Goal: Use online tool/utility: Utilize a website feature to perform a specific function

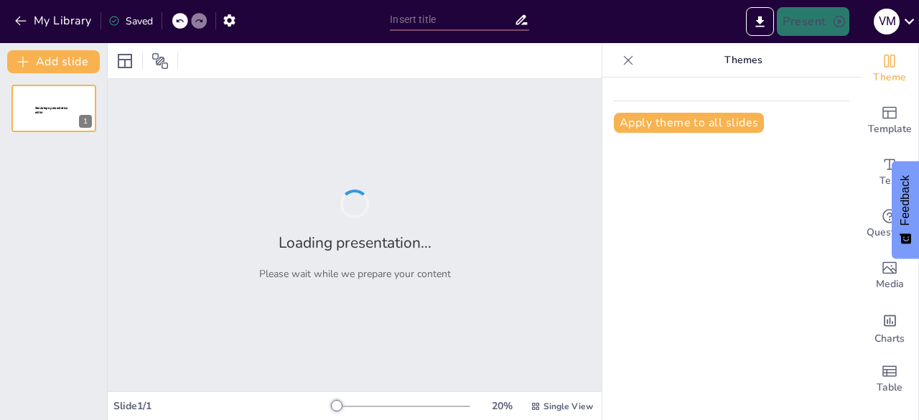
type input "“Devolución de saldos a favor del contribuyente en materia fiscal”"
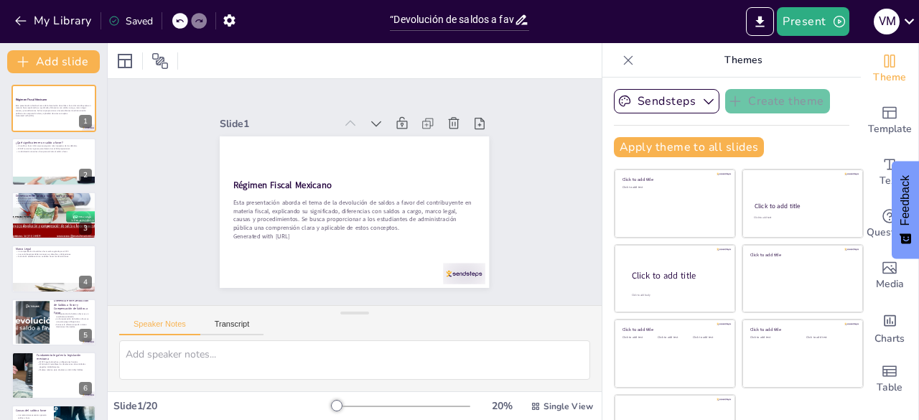
checkbox input "true"
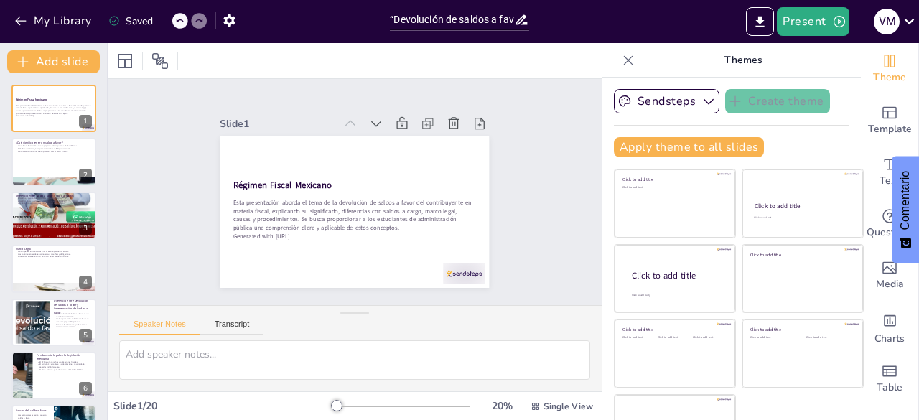
checkbox input "true"
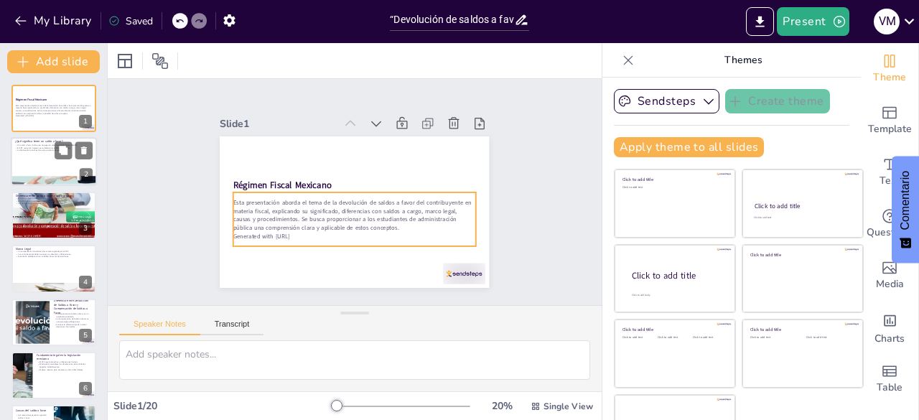
checkbox input "true"
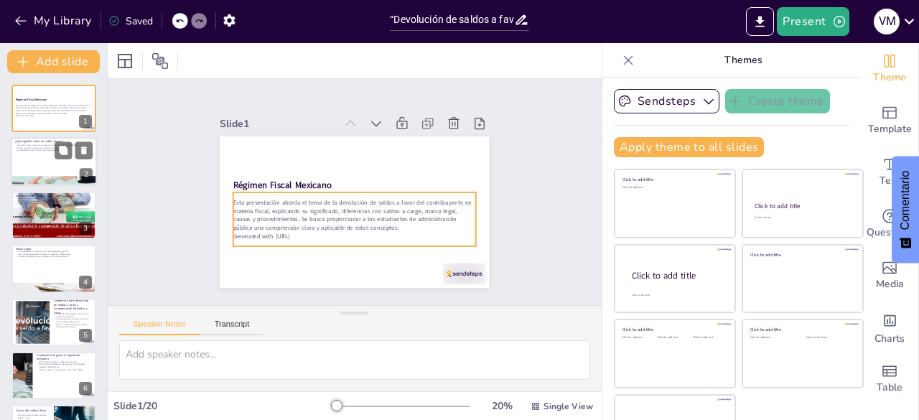
checkbox input "true"
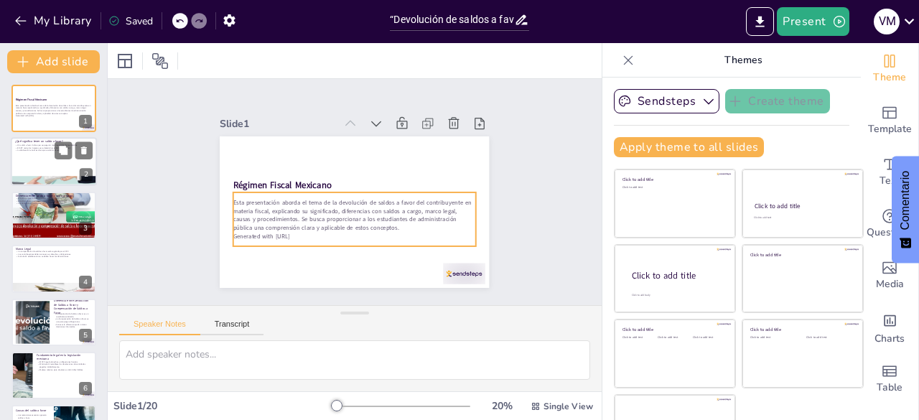
checkbox input "true"
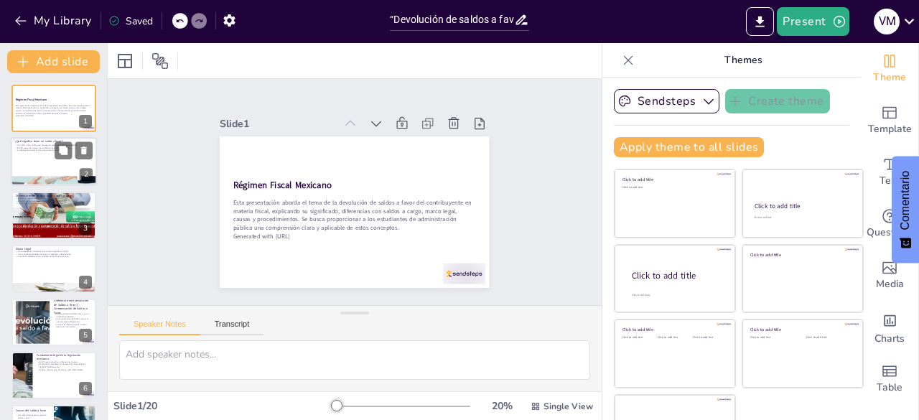
checkbox input "true"
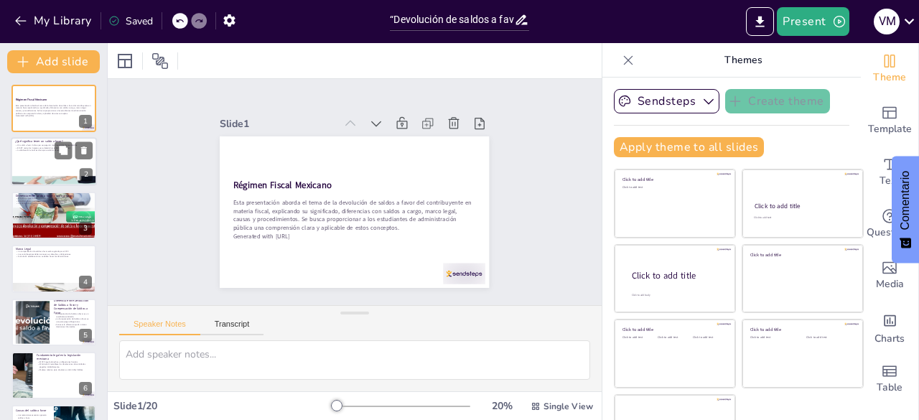
click at [60, 186] on div "¿Qué significa tener un saldo a favor? Un saldo a favor indica que se pagaron m…" at bounding box center [54, 162] width 86 height 49
type textarea "Lo ipsum d sitam co adi elitseddo eiusmo temporincid utla et doloremagnaal, en …"
checkbox input "true"
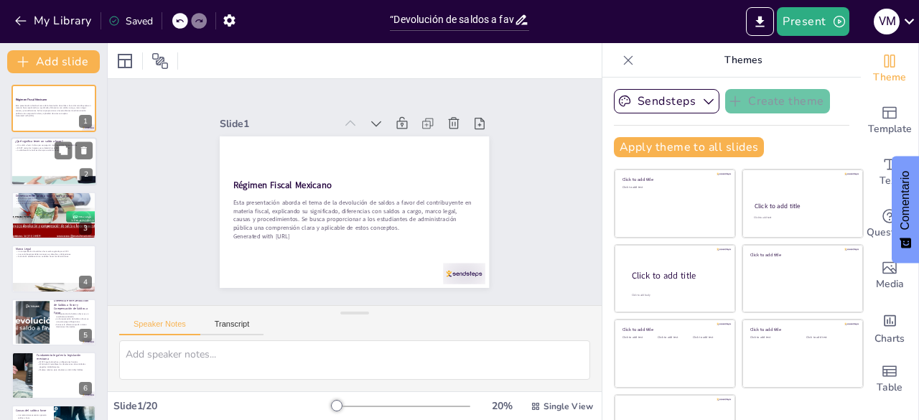
checkbox input "true"
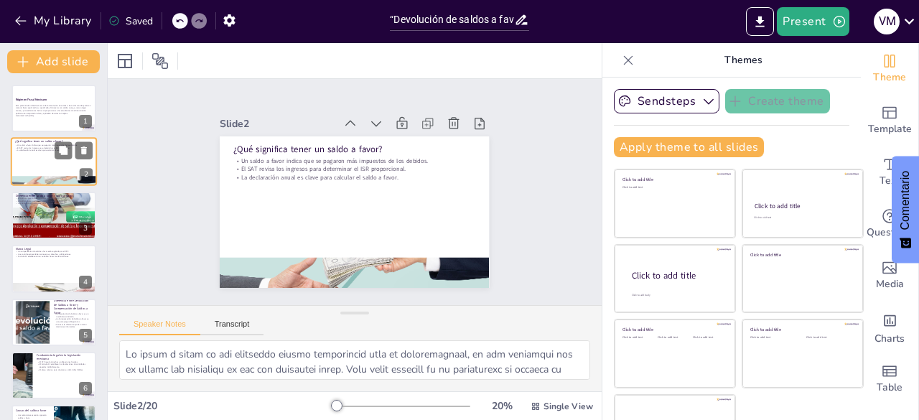
checkbox input "true"
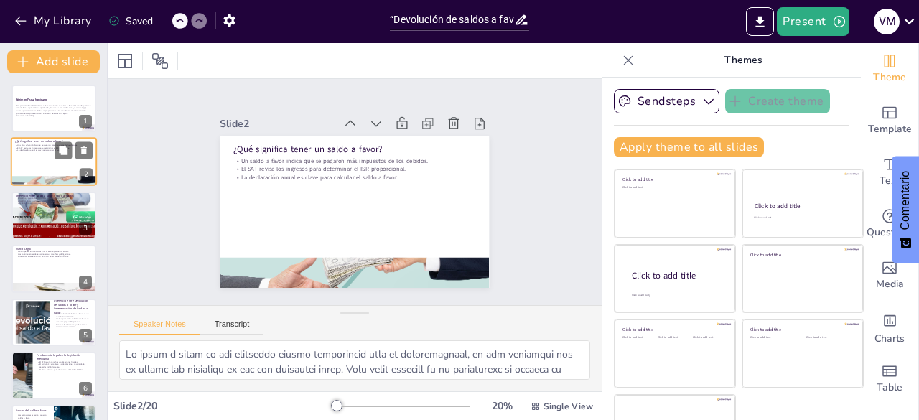
checkbox input "true"
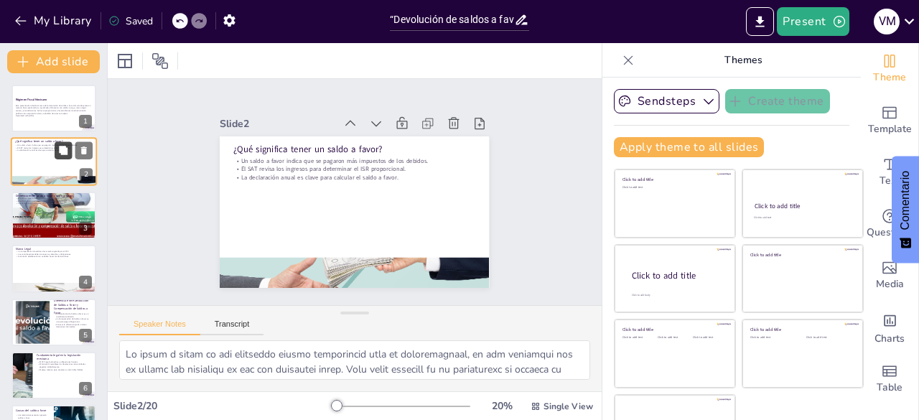
checkbox input "true"
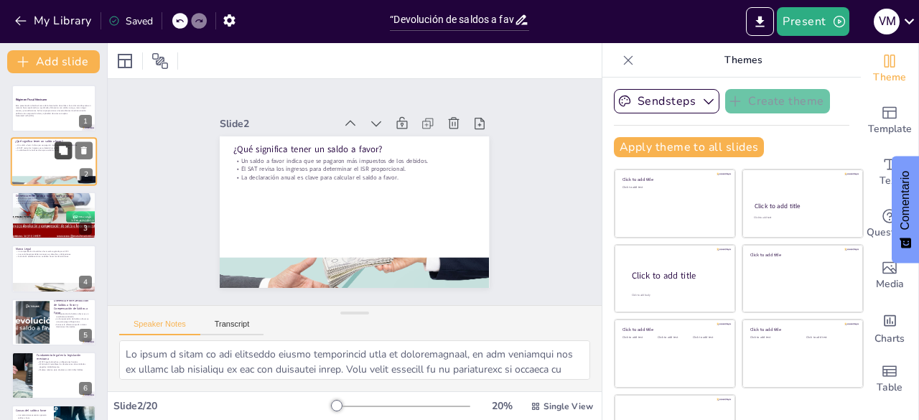
click at [60, 156] on icon at bounding box center [63, 151] width 10 height 10
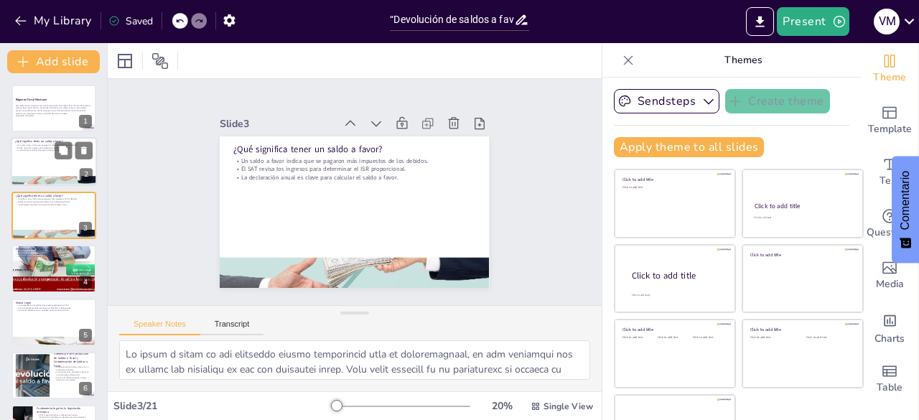
checkbox input "true"
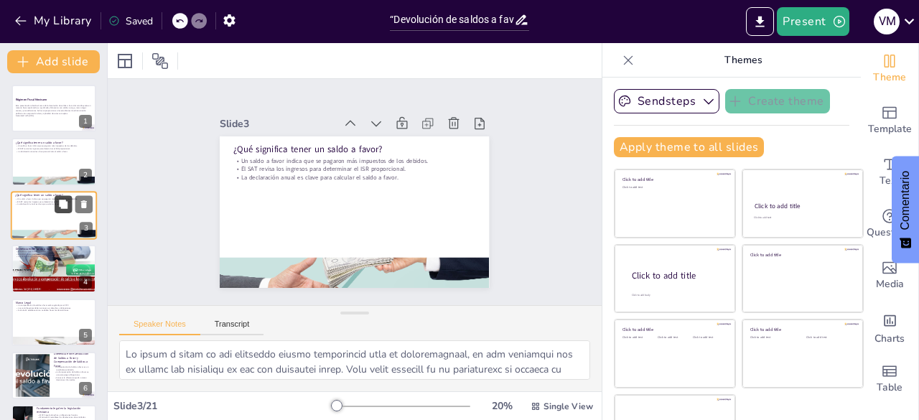
checkbox input "true"
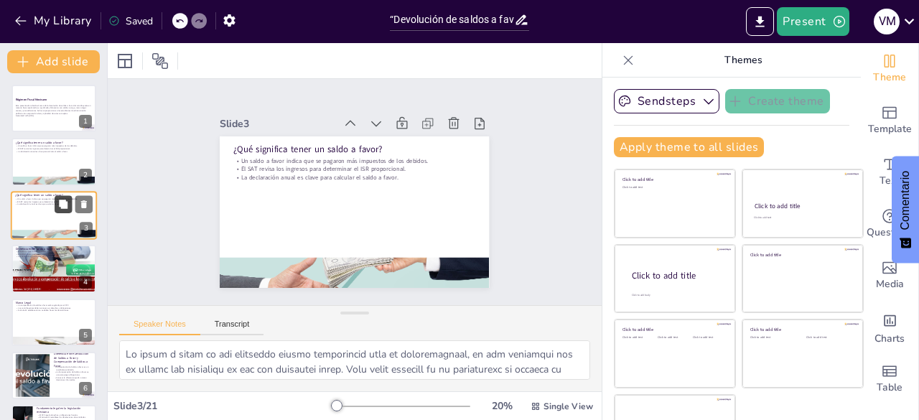
checkbox input "true"
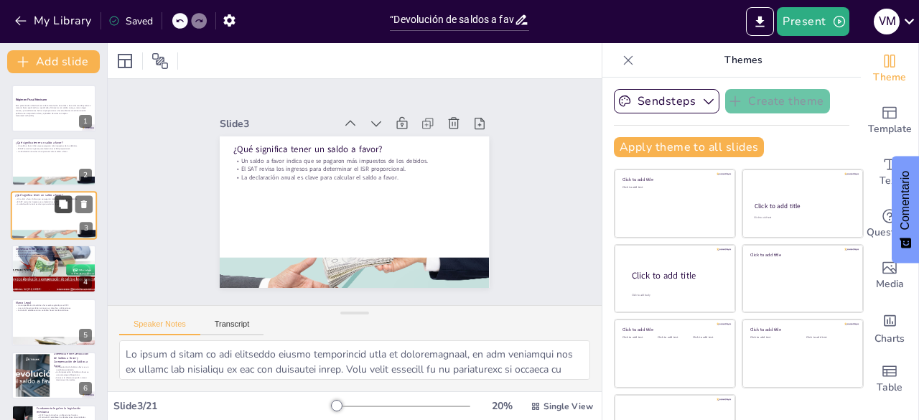
checkbox input "true"
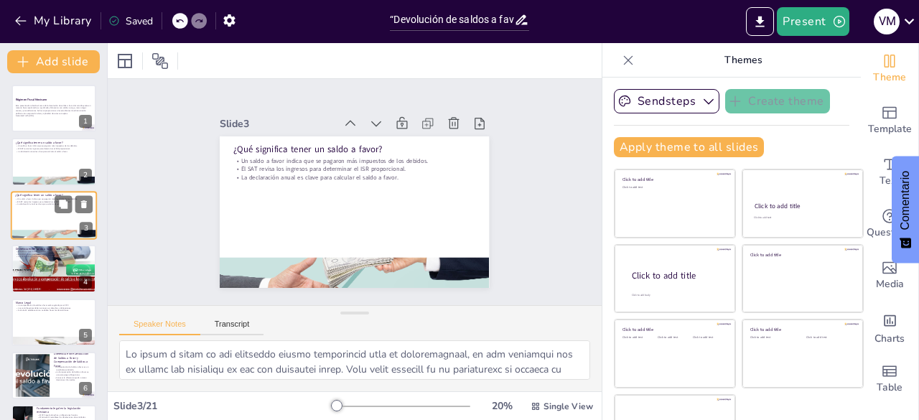
checkbox input "true"
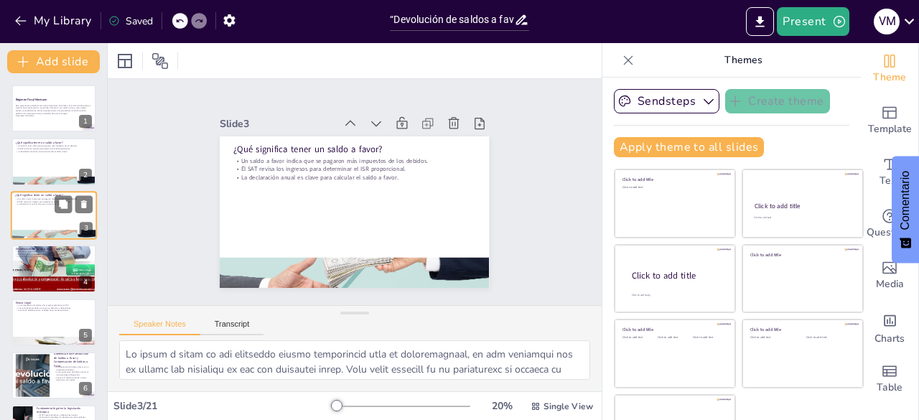
checkbox input "true"
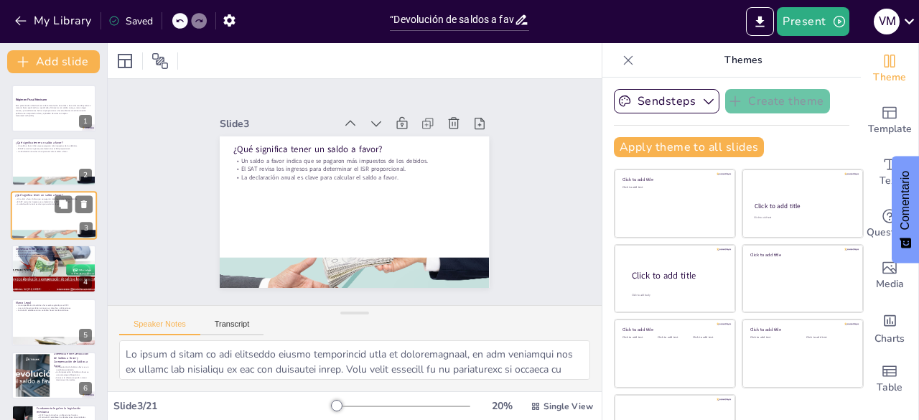
checkbox input "true"
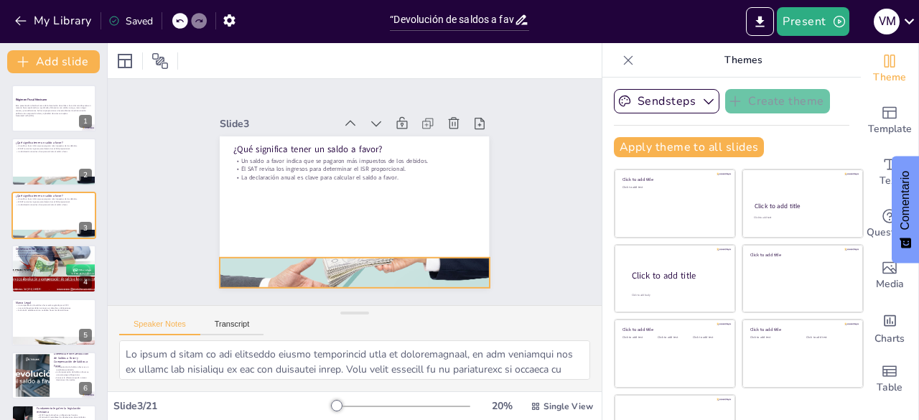
checkbox input "true"
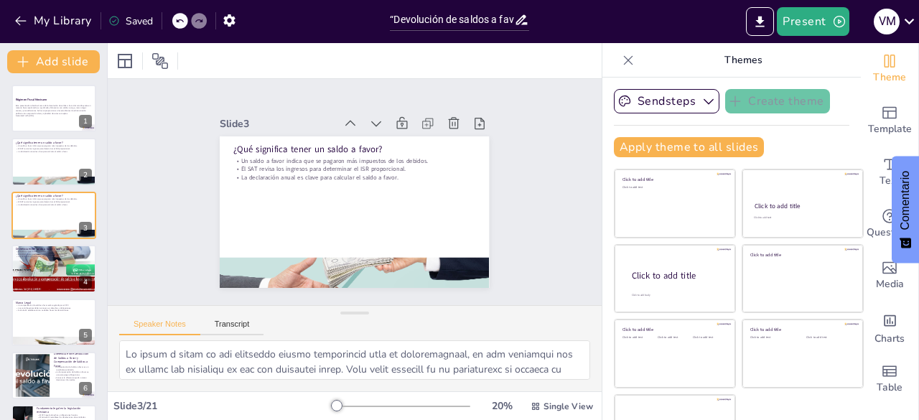
checkbox input "true"
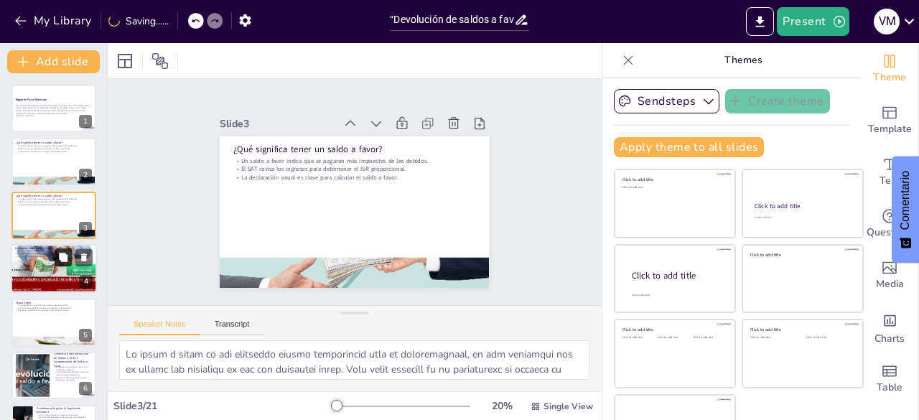
checkbox input "true"
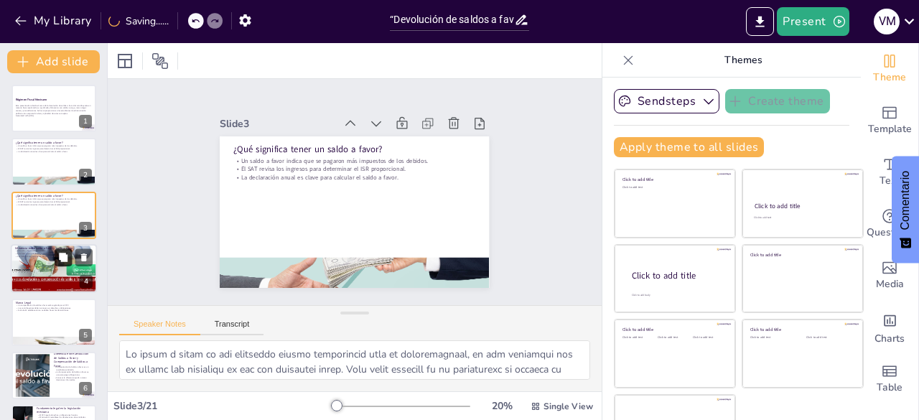
checkbox input "true"
click at [58, 261] on icon at bounding box center [63, 258] width 10 height 10
type textarea "Loremipsu do sitametcon adipi elits d eiusm t incid u labor et doloremagna aliq…"
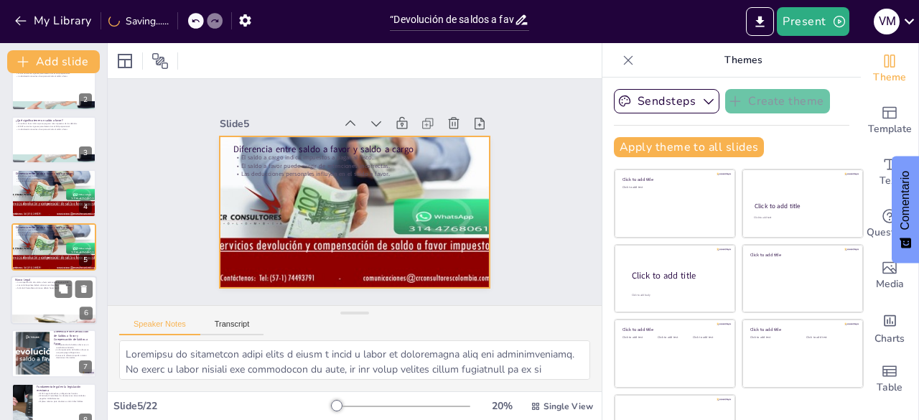
checkbox input "true"
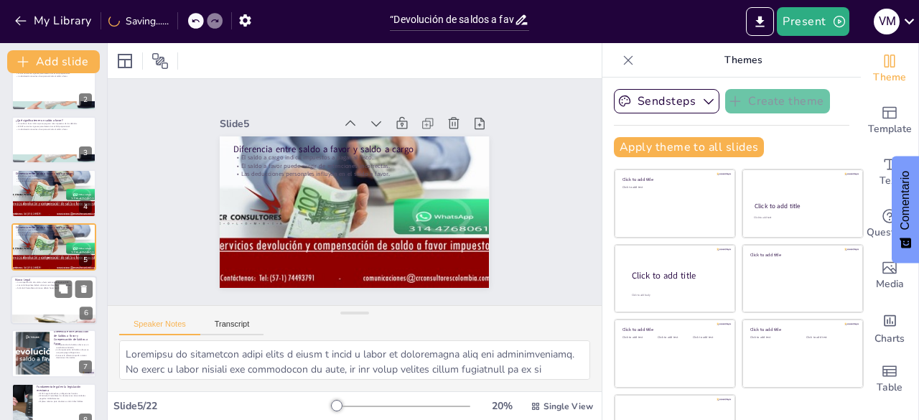
checkbox input "true"
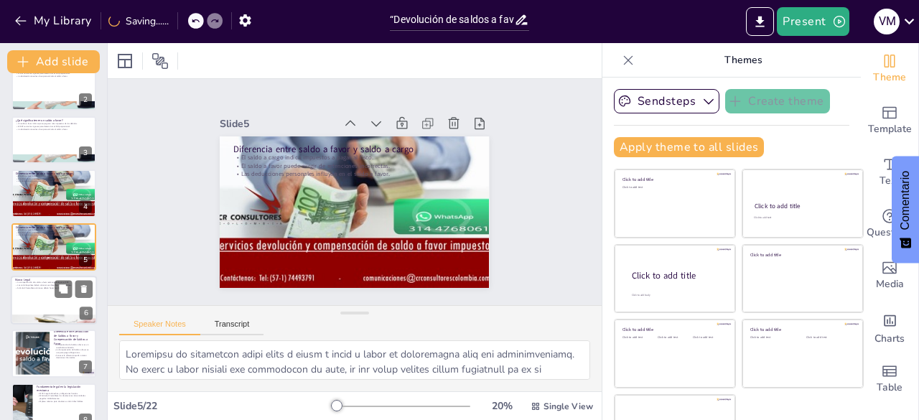
click at [55, 307] on div at bounding box center [54, 300] width 86 height 49
type textarea "Loremipsum do sitametcon adi Elitse Doeius te in Utlaboreet (DOL) ma aliquaenim…"
checkbox input "true"
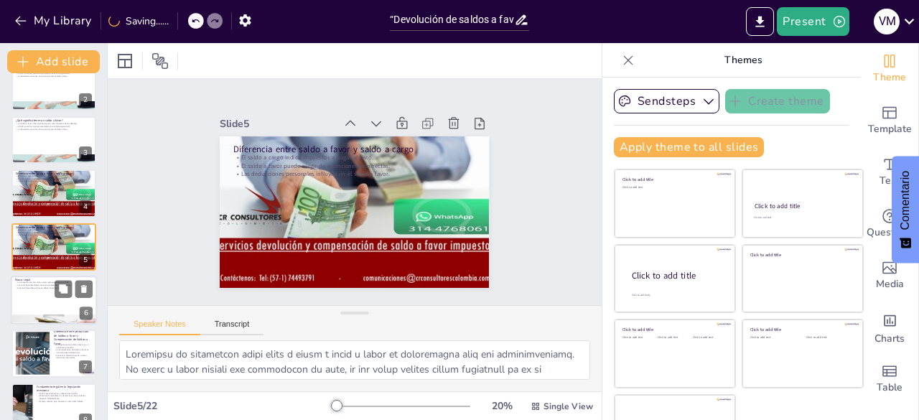
checkbox input "true"
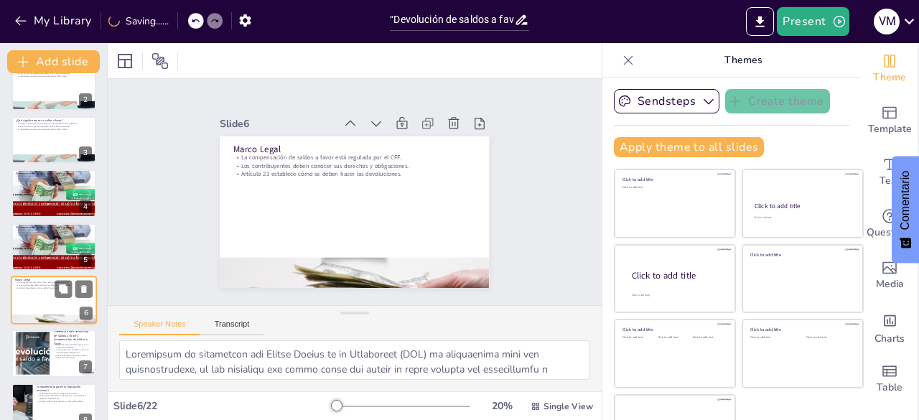
scroll to position [128, 0]
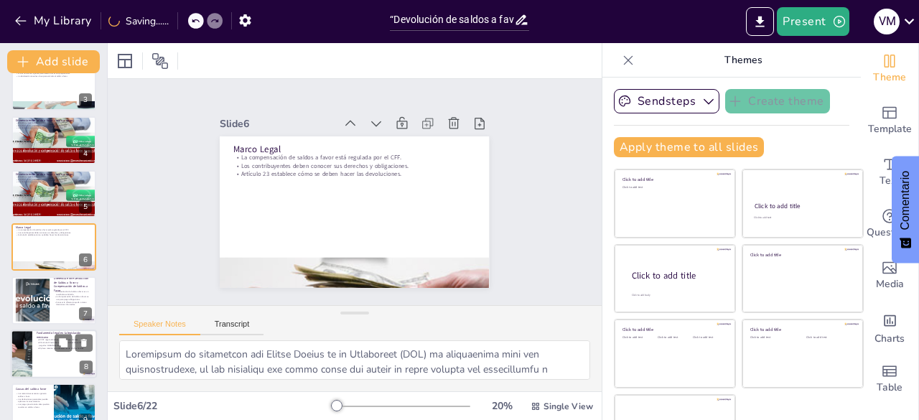
checkbox input "true"
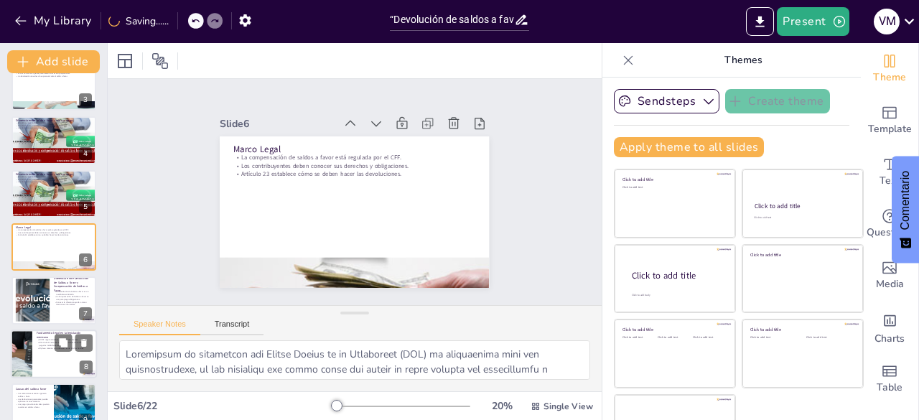
checkbox input "true"
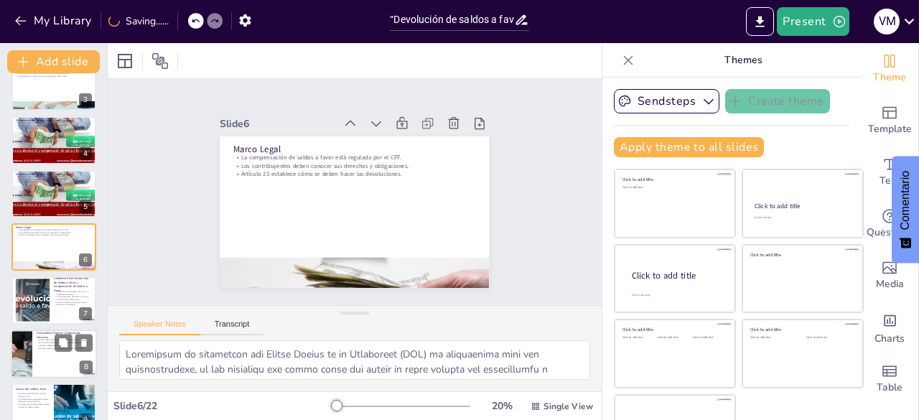
checkbox input "true"
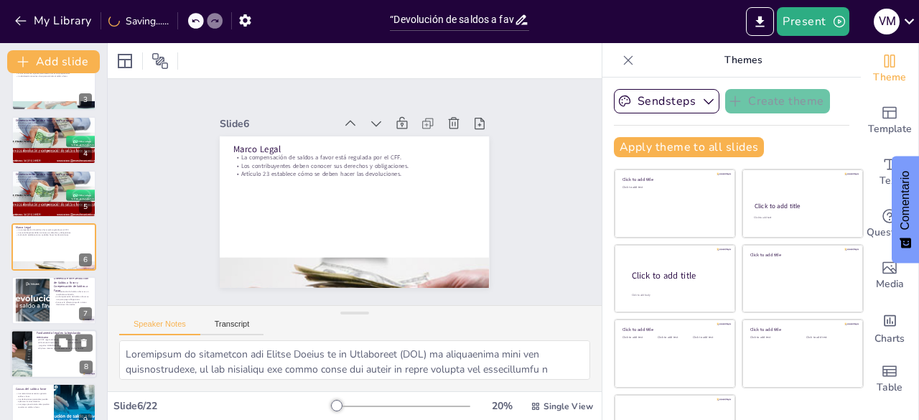
checkbox input "true"
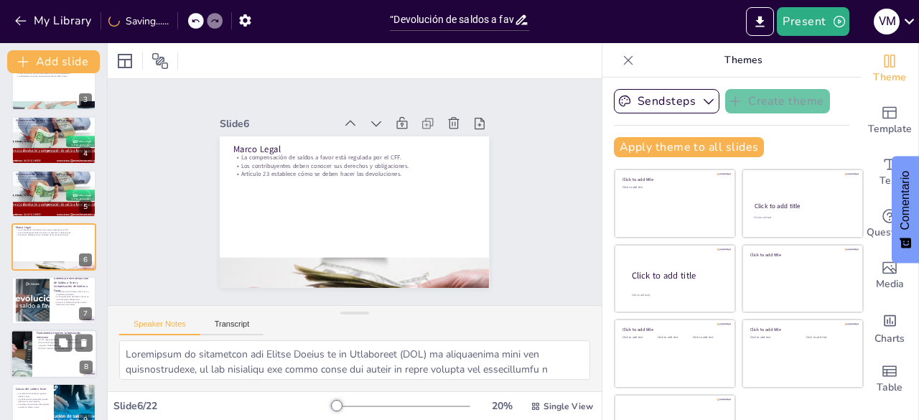
click at [49, 344] on p "El Artículo 22 establece las devoluciones de cantidades pagadas indebidamente." at bounding box center [65, 343] width 56 height 5
type textarea "Lo Ipsumd Sitame co ad Elitseddoe te in utlab etdoloremag ali enim ad minimveni…"
checkbox input "true"
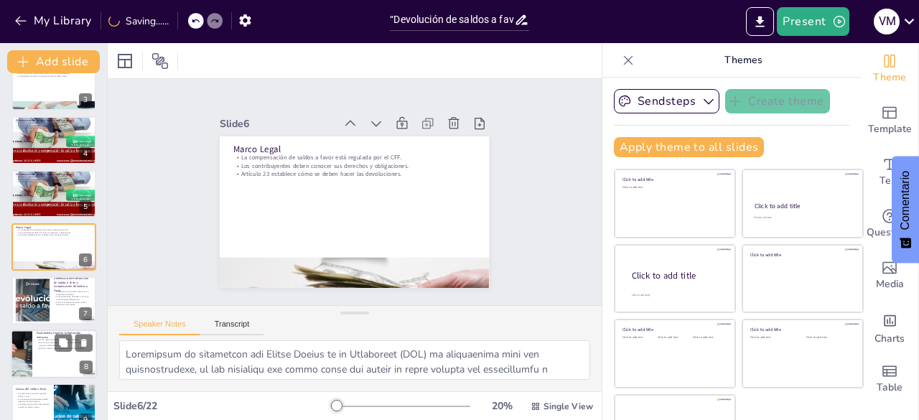
checkbox input "true"
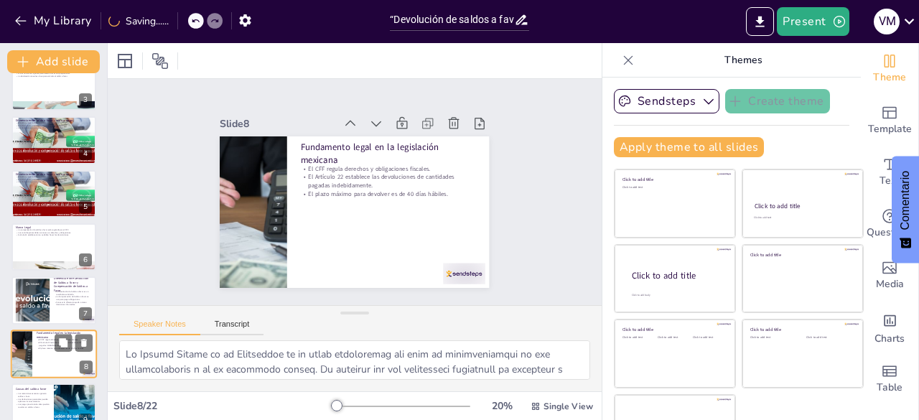
scroll to position [235, 0]
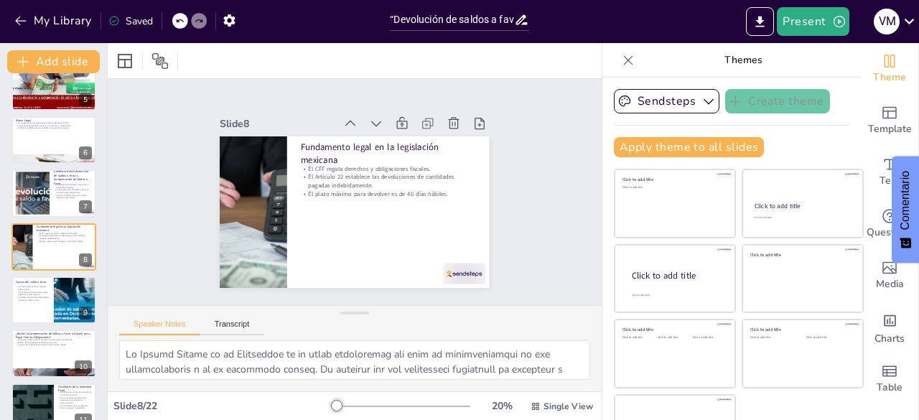
checkbox input "true"
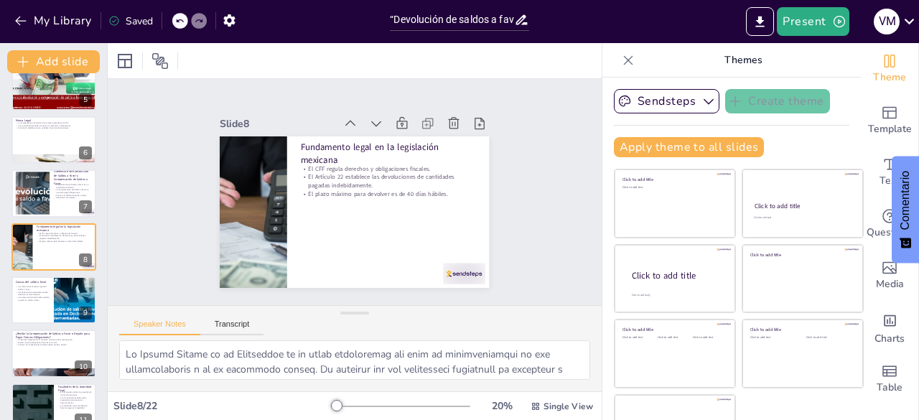
checkbox input "true"
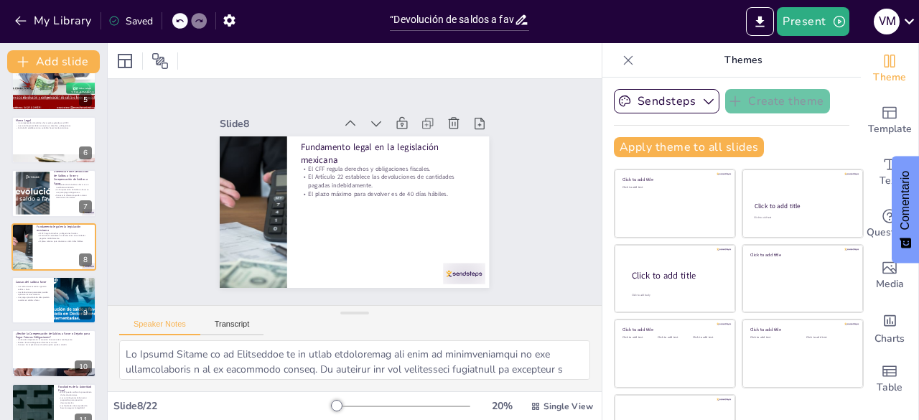
checkbox input "true"
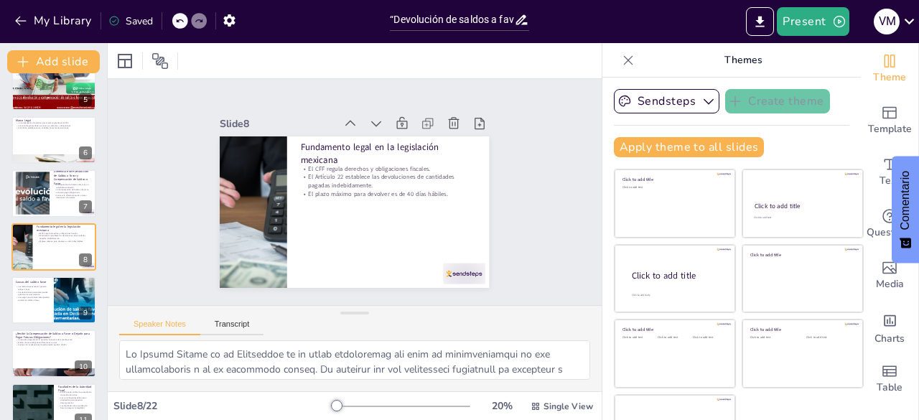
checkbox input "true"
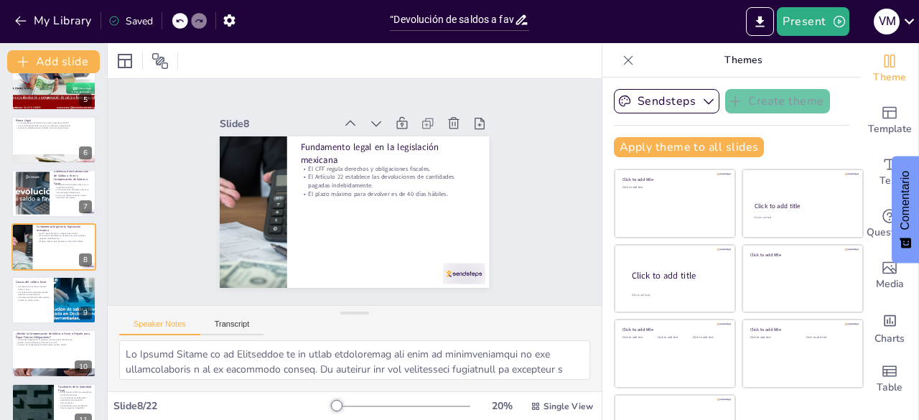
checkbox input "true"
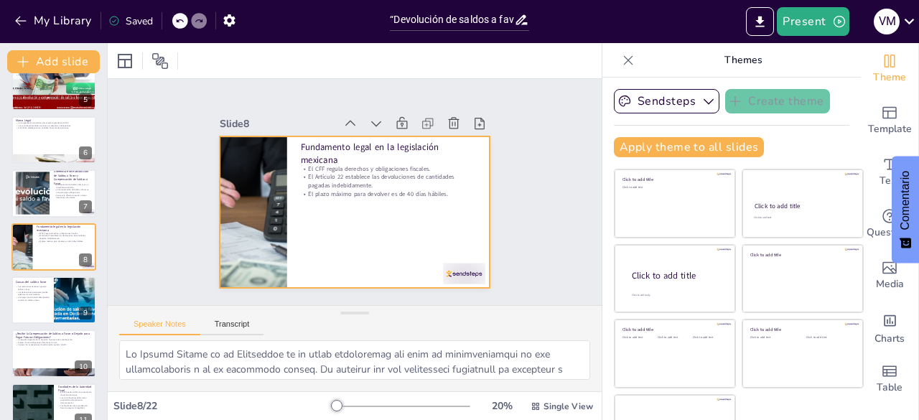
checkbox input "true"
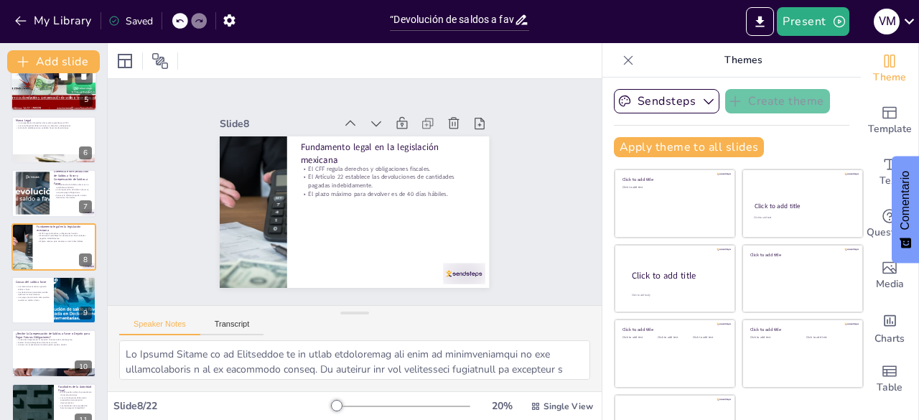
checkbox input "true"
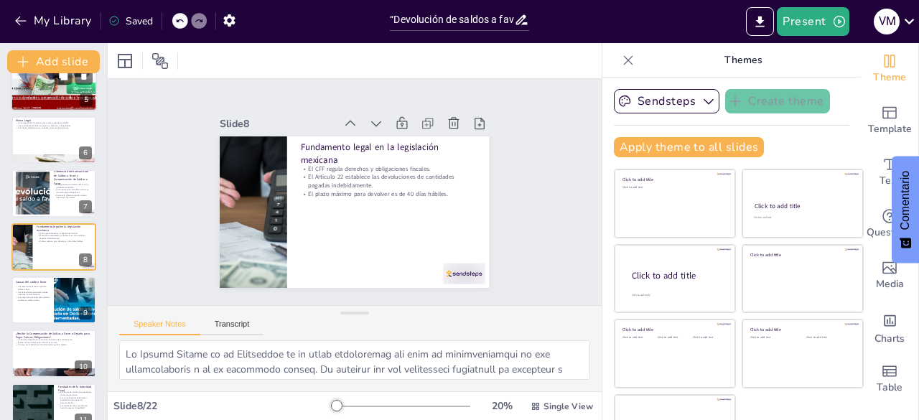
checkbox input "true"
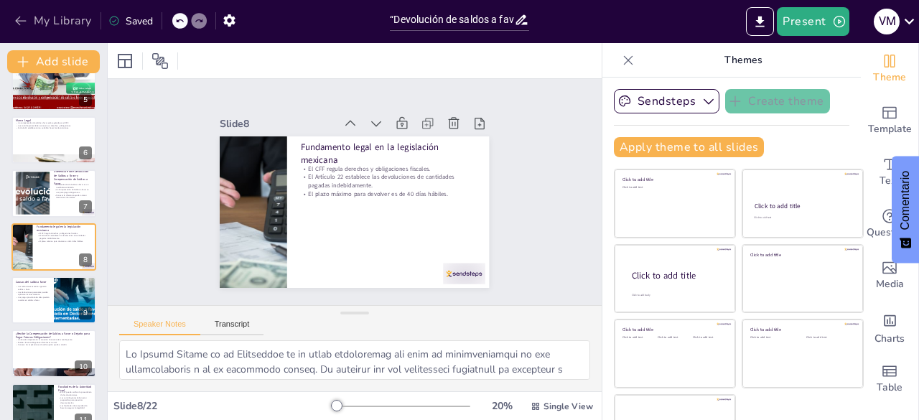
checkbox input "true"
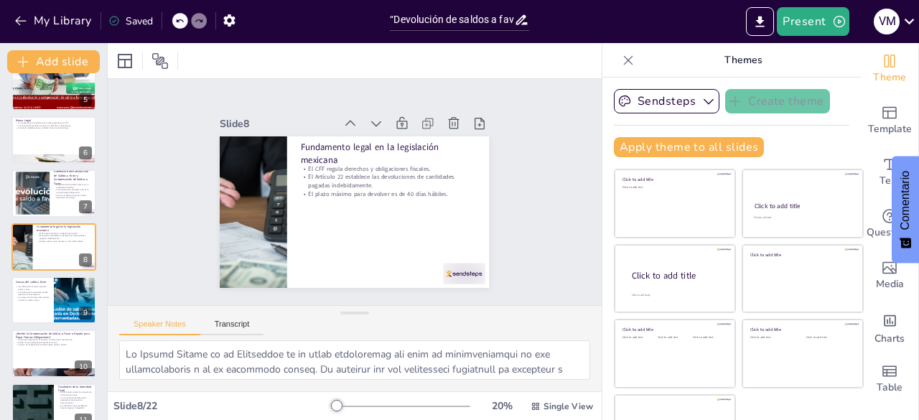
click at [9, 15] on div "My Library Saved" at bounding box center [121, 20] width 243 height 26
click at [11, 15] on button "My Library" at bounding box center [54, 20] width 87 height 23
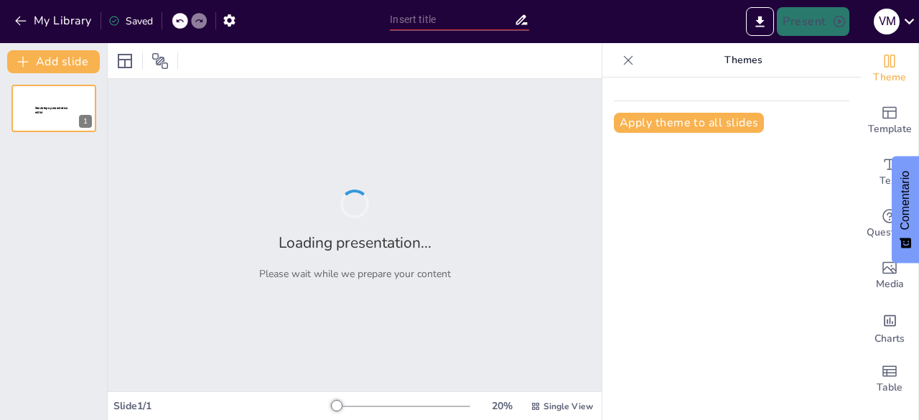
type input "“Devolución de saldos a favor del contribuyente en materia fiscal”"
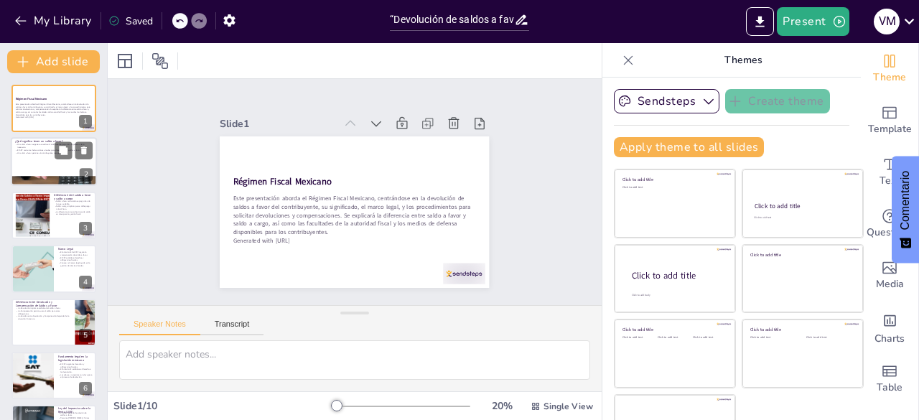
click at [45, 156] on div at bounding box center [54, 162] width 86 height 49
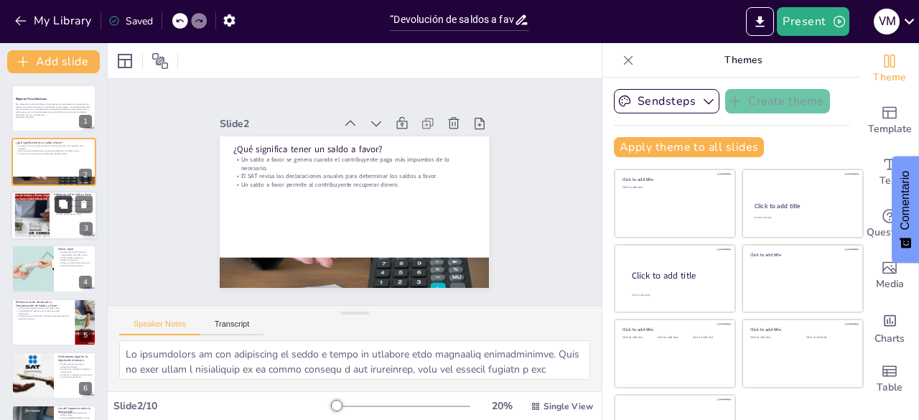
click at [67, 203] on icon at bounding box center [63, 204] width 10 height 10
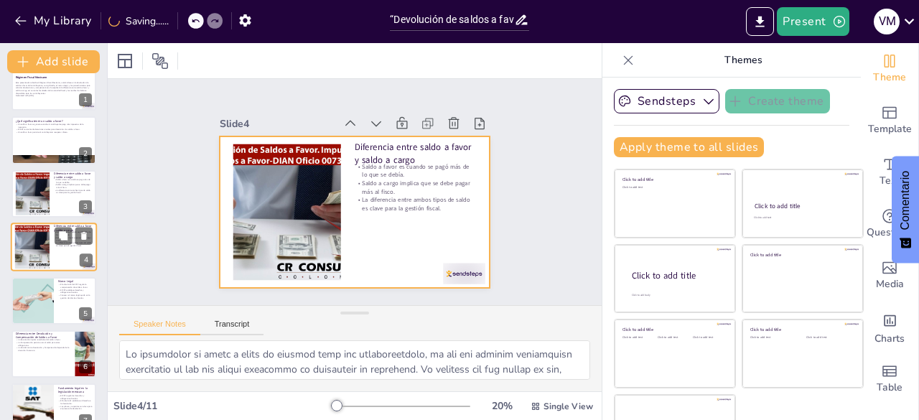
click at [52, 246] on div at bounding box center [54, 247] width 86 height 49
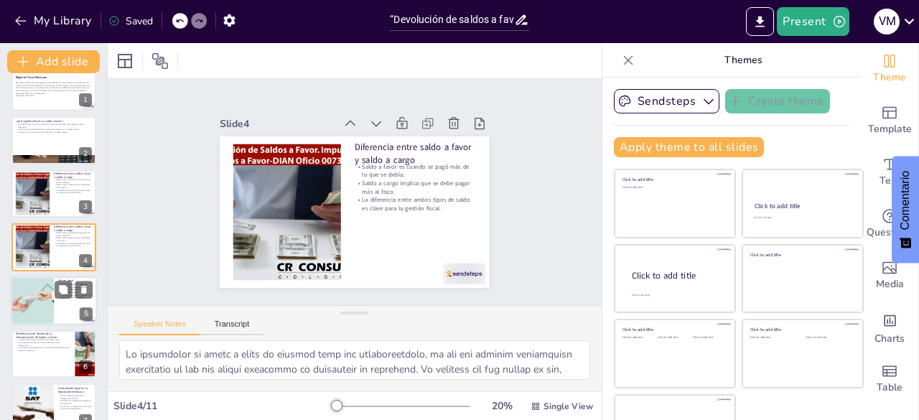
click at [48, 296] on div at bounding box center [32, 300] width 73 height 49
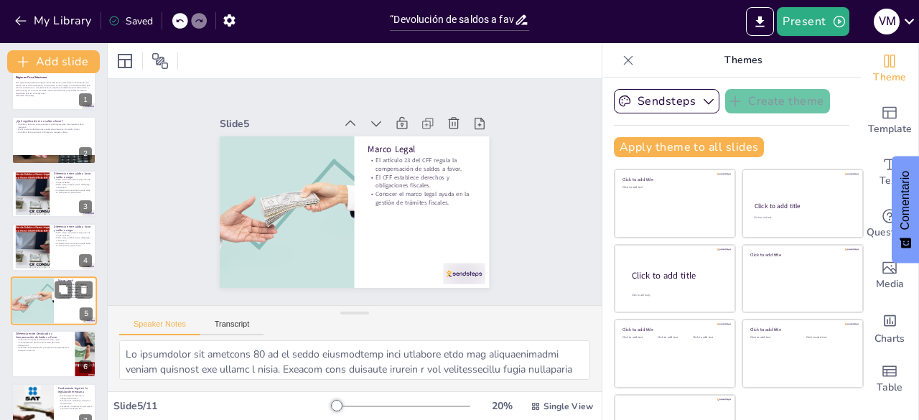
scroll to position [75, 0]
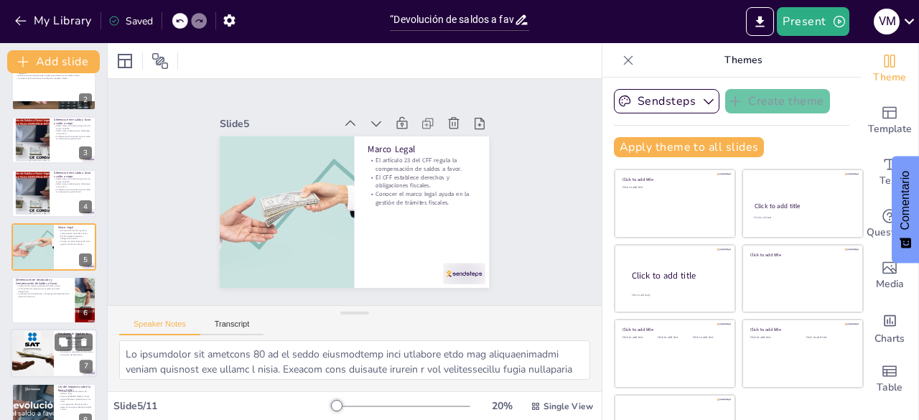
click at [47, 352] on div at bounding box center [32, 354] width 73 height 49
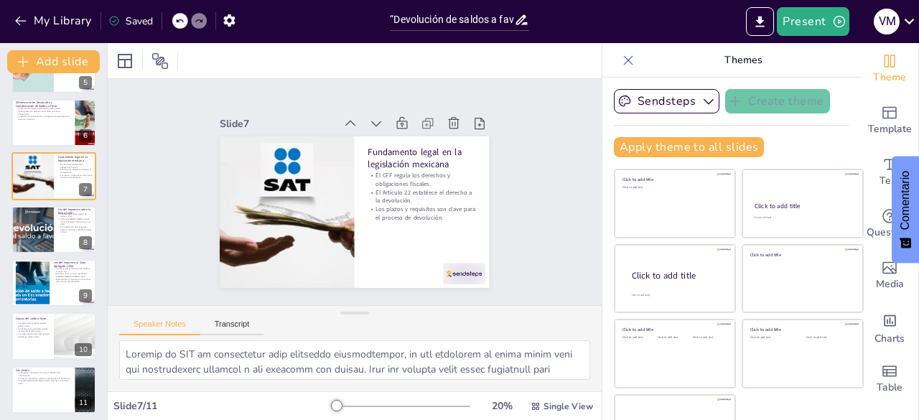
scroll to position [257, 0]
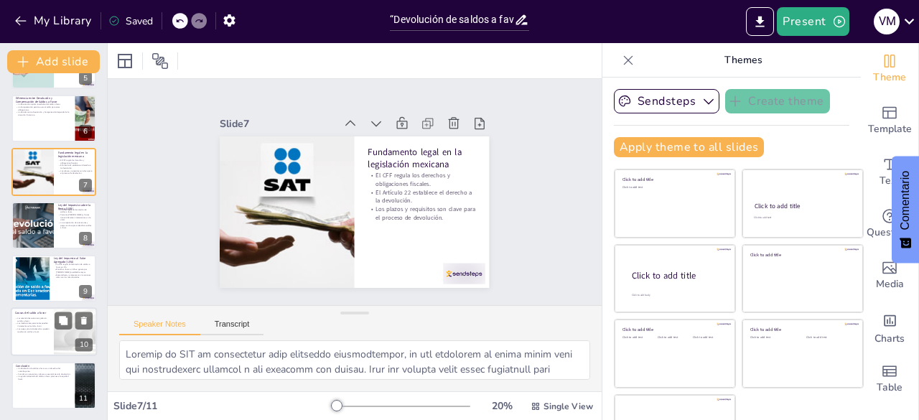
click at [47, 331] on p "Los pagos provisionales altos pueden resultar en saldos a favor." at bounding box center [32, 330] width 34 height 5
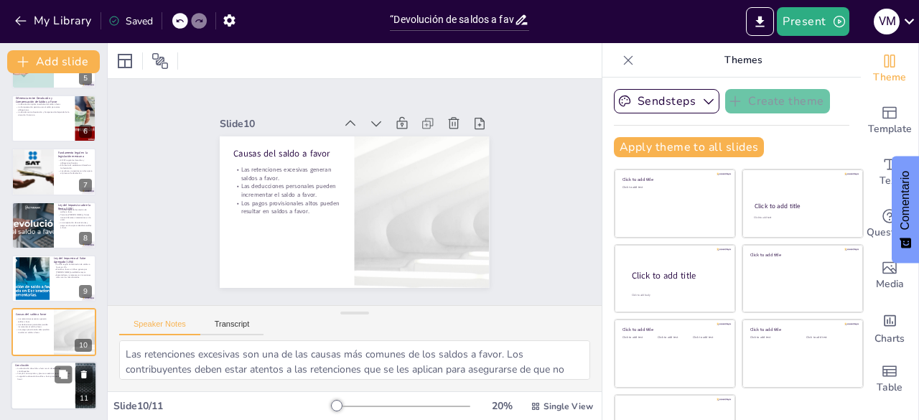
click at [46, 367] on p "La devolución de saldos a favor es un derecho del contribuyente." at bounding box center [43, 369] width 56 height 5
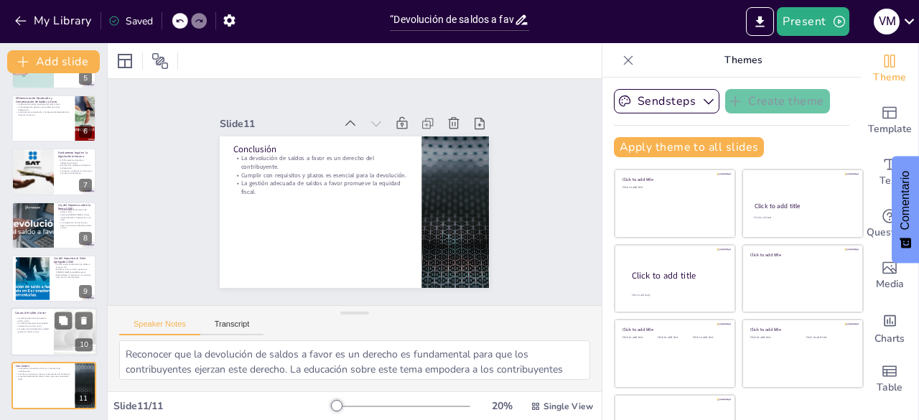
click at [39, 332] on div at bounding box center [54, 332] width 86 height 49
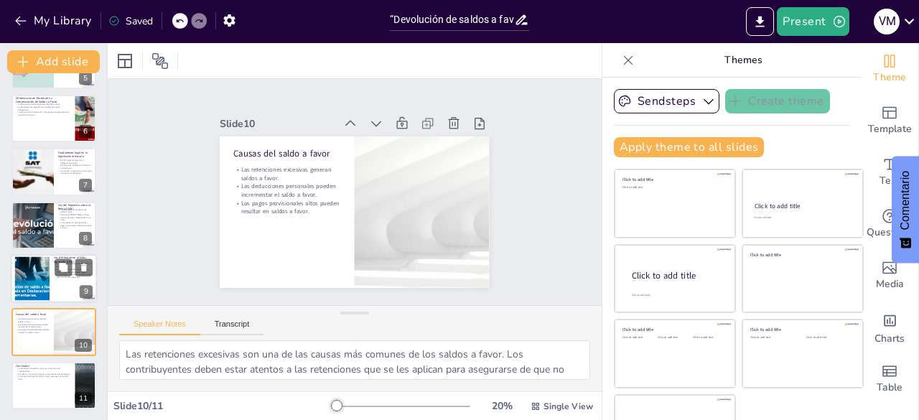
click at [17, 263] on div at bounding box center [32, 279] width 75 height 44
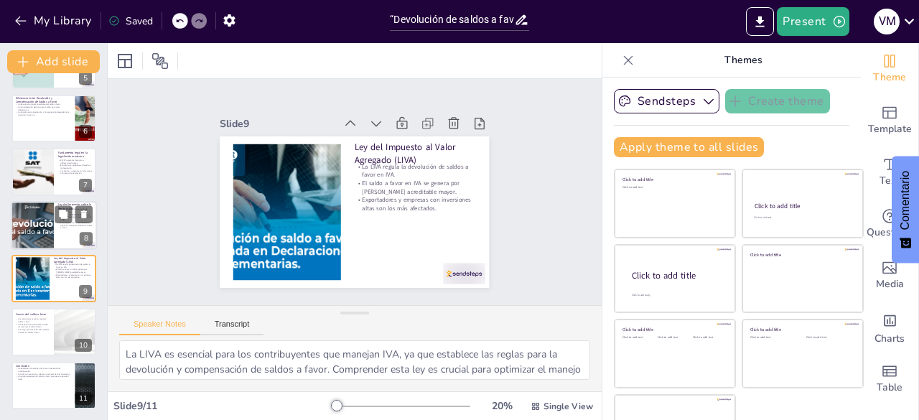
click at [23, 231] on div at bounding box center [32, 225] width 79 height 49
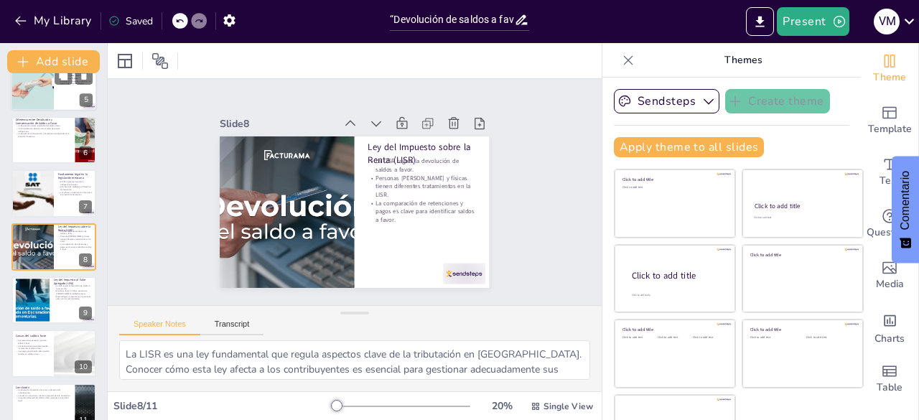
click at [55, 85] on div at bounding box center [54, 86] width 86 height 49
type textarea "La regulación del artículo 23 es un pilar fundamental para entender cómo los co…"
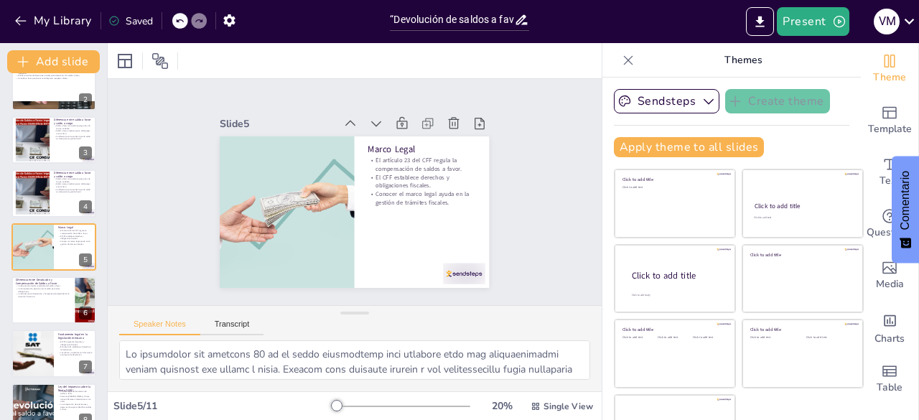
scroll to position [0, 0]
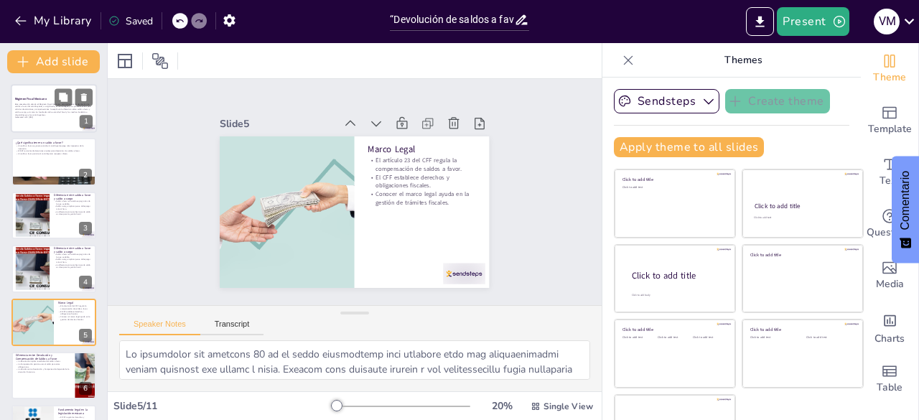
click at [52, 123] on div at bounding box center [54, 108] width 86 height 49
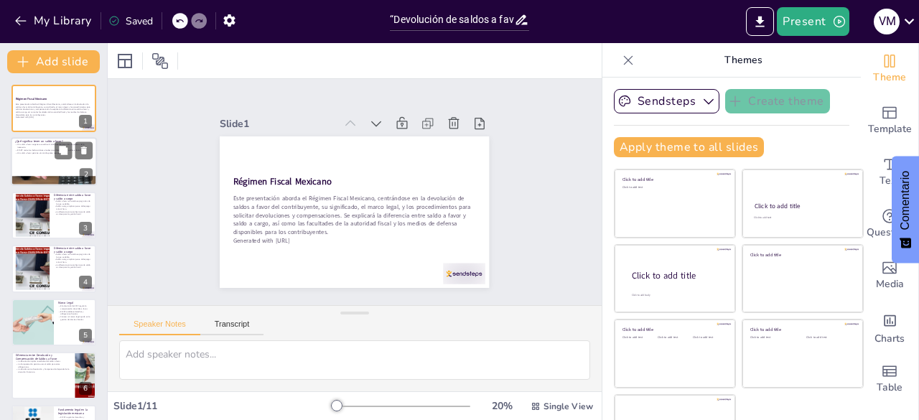
click at [32, 164] on div at bounding box center [54, 162] width 86 height 49
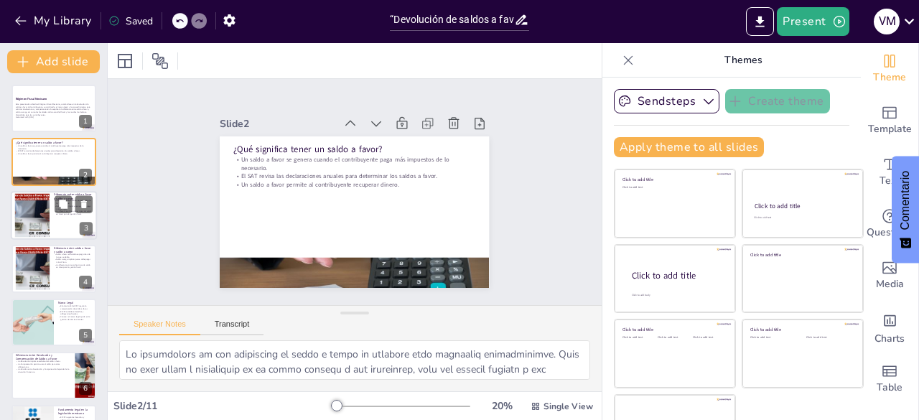
click at [37, 202] on div at bounding box center [31, 215] width 65 height 44
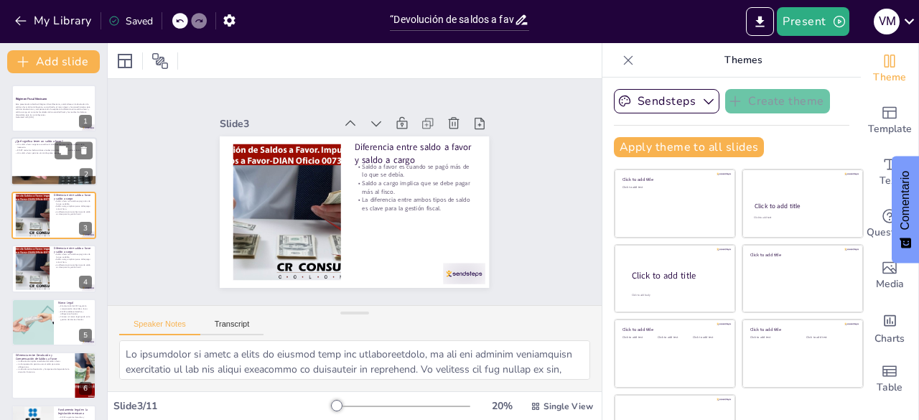
click at [41, 165] on div at bounding box center [54, 162] width 86 height 49
type textarea "La comprensión de qué constituye un saldo a favor es esencial para cualquier co…"
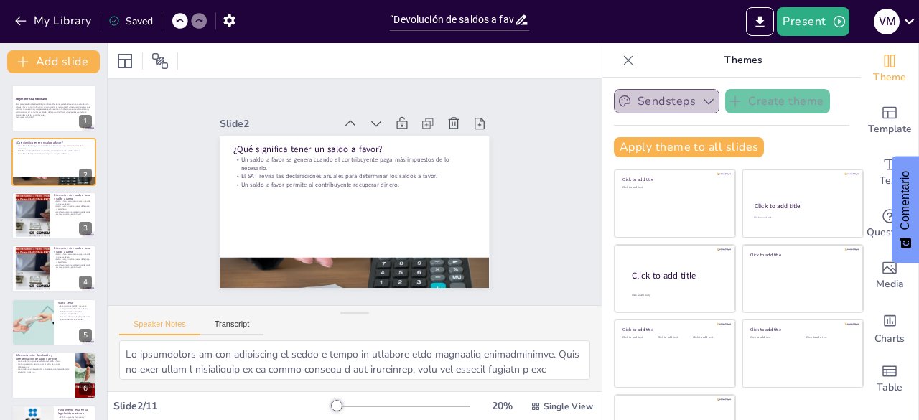
click at [676, 107] on button "Sendsteps" at bounding box center [667, 101] width 106 height 24
click at [640, 71] on p "Themes" at bounding box center [743, 60] width 207 height 34
click at [227, 16] on icon "button" at bounding box center [229, 20] width 15 height 15
click at [233, 21] on icon "button" at bounding box center [228, 20] width 11 height 12
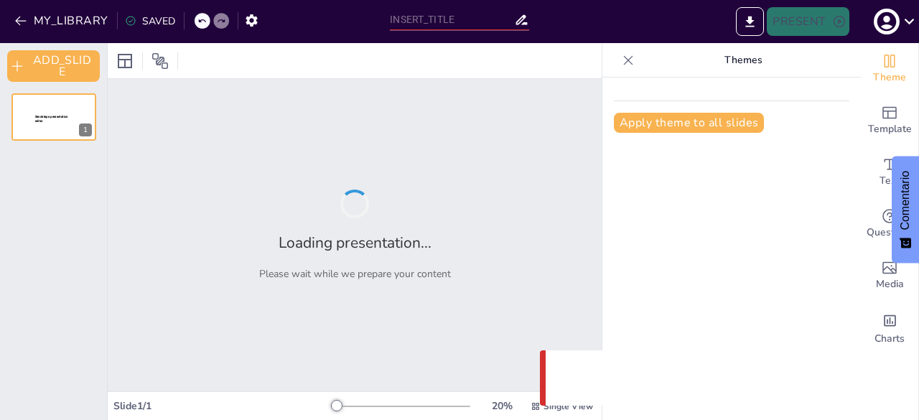
type input "“Devolución de saldos a favor del contribuyente en materia fiscal”"
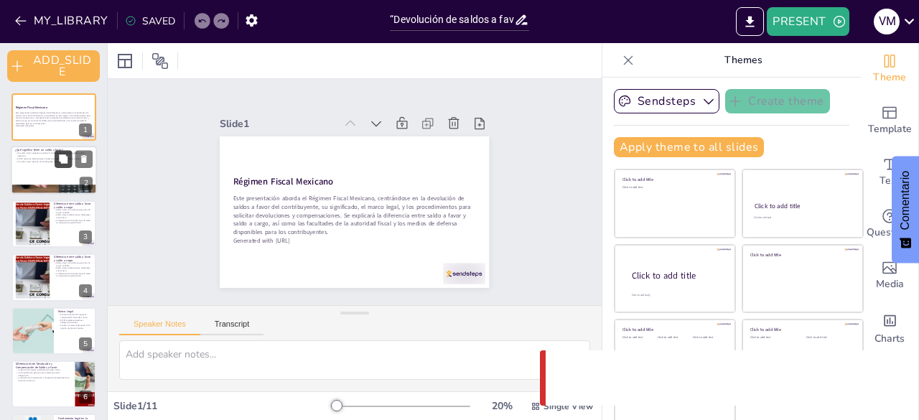
click at [60, 152] on button at bounding box center [63, 159] width 17 height 17
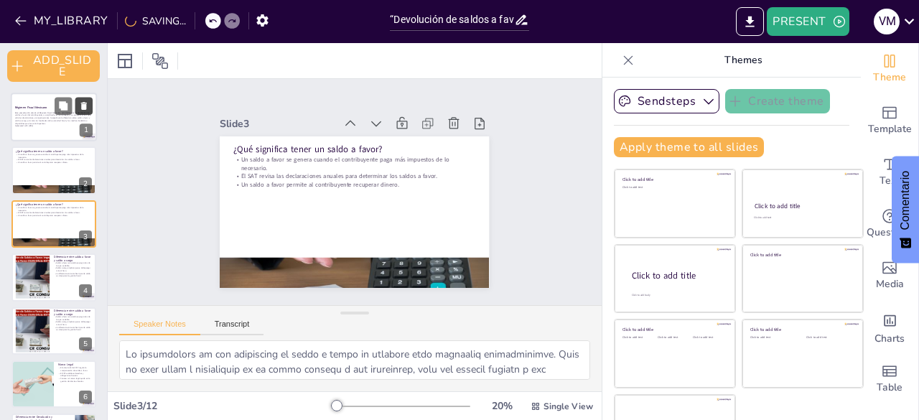
click at [90, 100] on button at bounding box center [83, 105] width 17 height 17
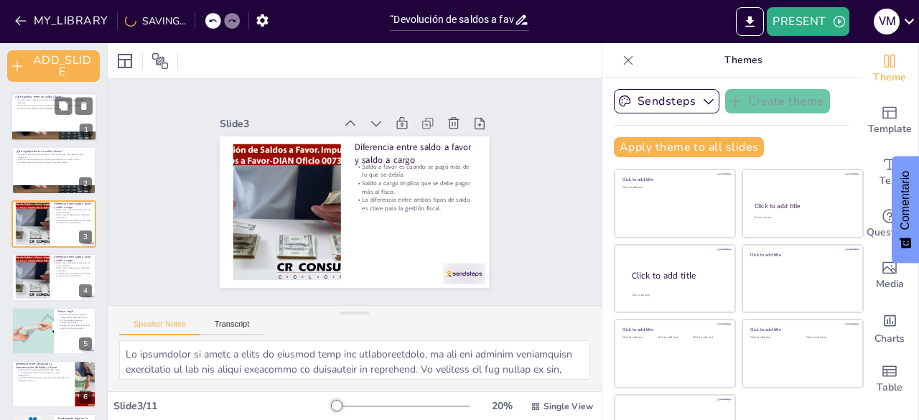
click at [47, 123] on div at bounding box center [54, 117] width 86 height 49
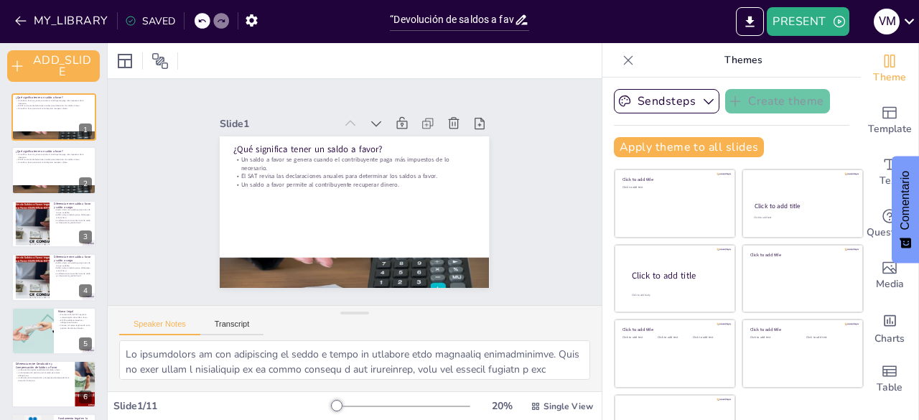
click at [135, 18] on div "SAVED" at bounding box center [150, 21] width 50 height 14
click at [150, 18] on div "SAVED" at bounding box center [150, 21] width 50 height 14
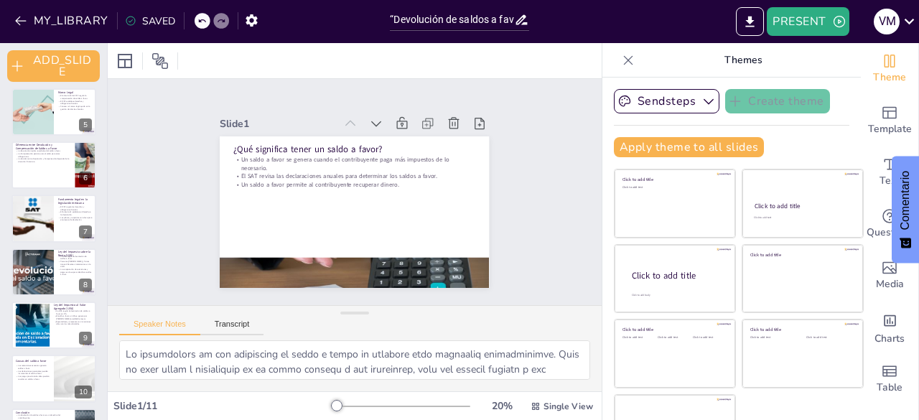
scroll to position [266, 0]
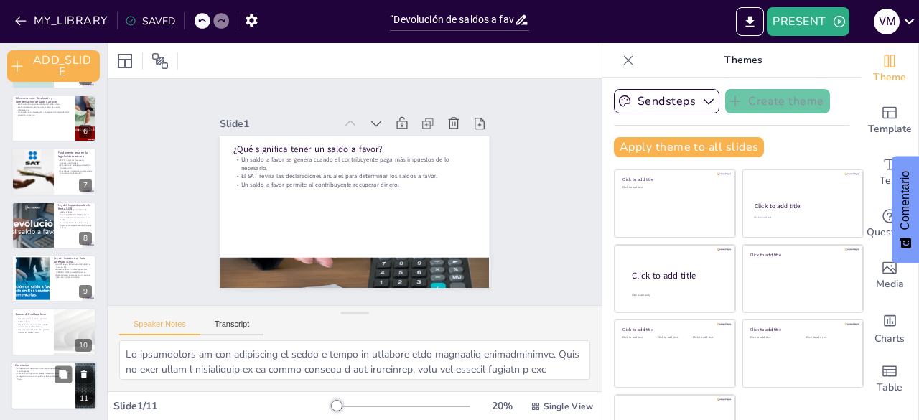
click at [39, 395] on div at bounding box center [54, 385] width 86 height 49
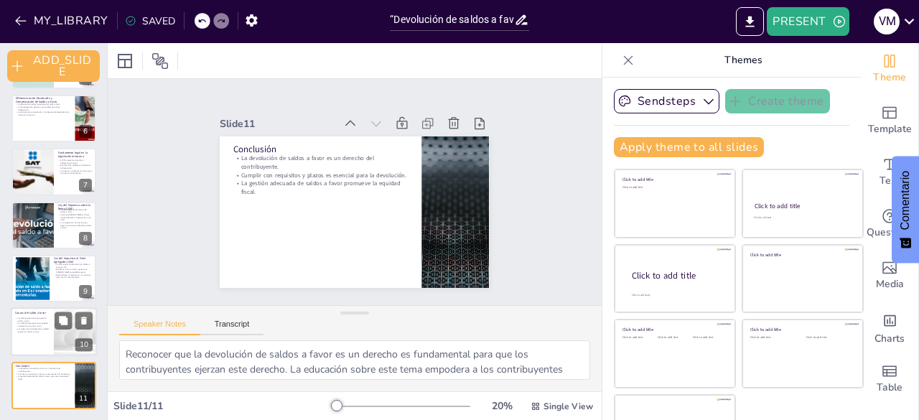
click at [22, 332] on p "Los pagos provisionales altos pueden resultar en saldos a favor." at bounding box center [32, 330] width 34 height 5
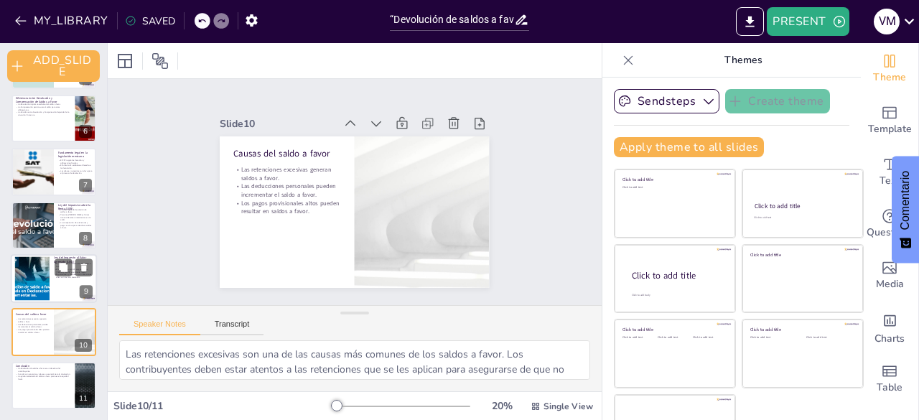
click at [24, 276] on div at bounding box center [32, 279] width 75 height 44
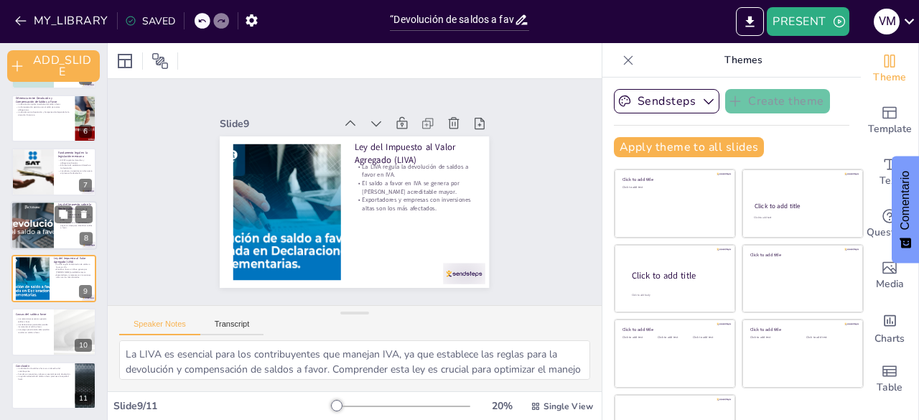
click at [27, 228] on div at bounding box center [32, 225] width 79 height 49
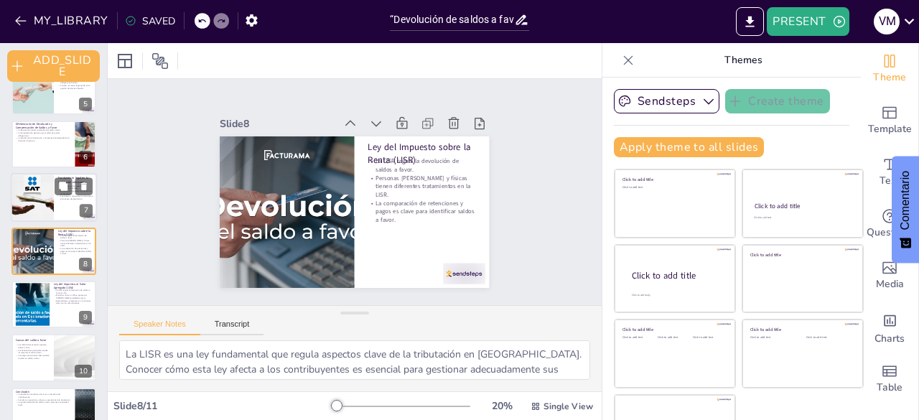
click at [34, 174] on div "Fundamento legal en la legislación mexicana El CFF regula los derechos y obliga…" at bounding box center [54, 198] width 86 height 49
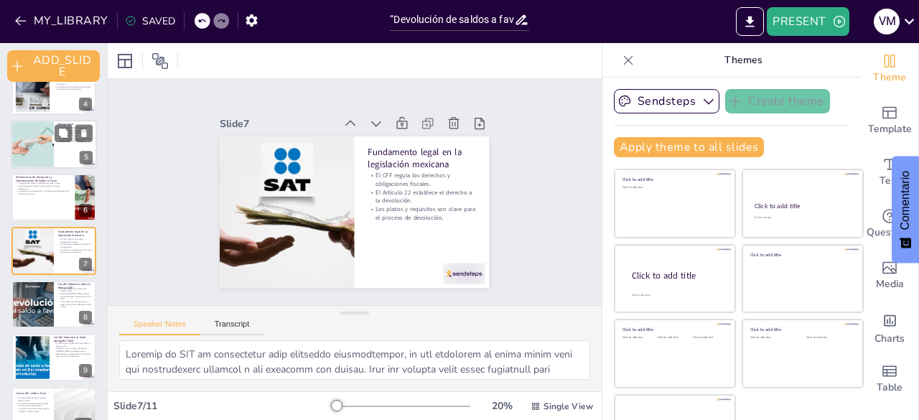
click at [34, 151] on div at bounding box center [32, 144] width 73 height 49
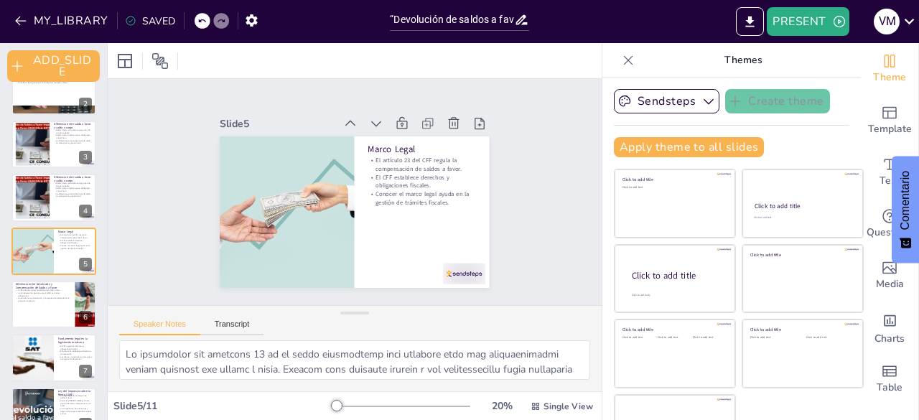
scroll to position [0, 0]
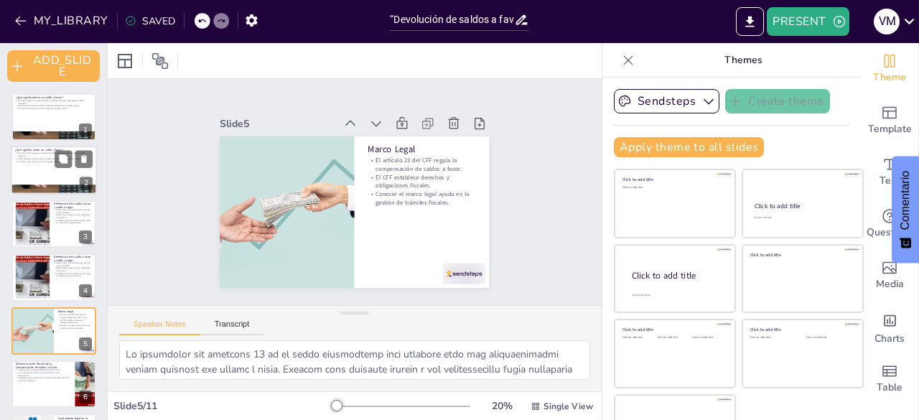
click at [37, 156] on p "Un saldo a favor se genera cuando el contribuyente paga más impuestos de lo nec…" at bounding box center [54, 154] width 78 height 5
type textarea "La comprensión de qué constituye un saldo a favor es esencial para cualquier co…"
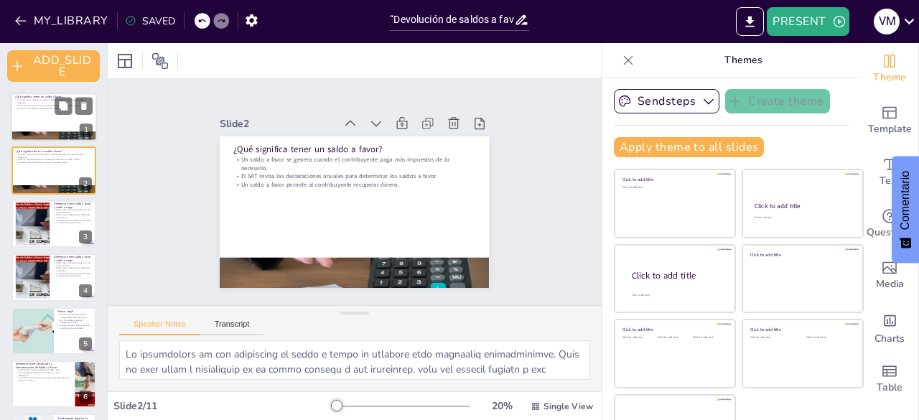
click at [32, 99] on p "Un saldo a favor se genera cuando el contribuyente paga más impuestos de lo nec…" at bounding box center [54, 101] width 78 height 5
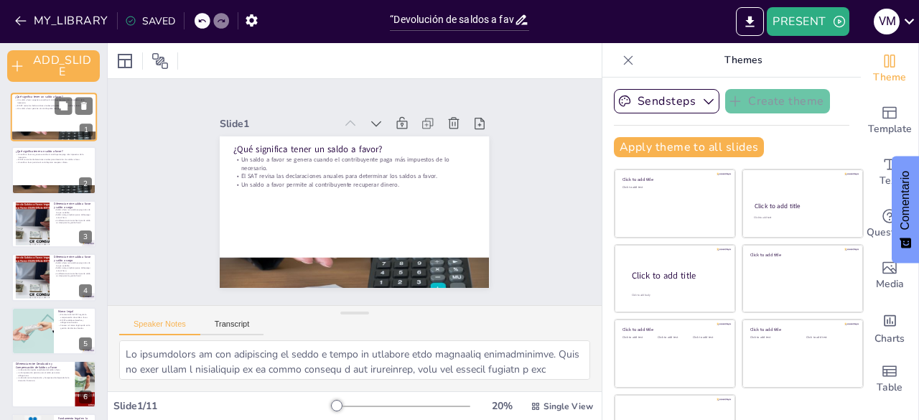
click at [32, 99] on p "Un saldo a favor se genera cuando el contribuyente paga más impuestos de lo nec…" at bounding box center [54, 101] width 78 height 5
click at [30, 107] on p "Un saldo a favor permite al contribuyente recuperar dinero." at bounding box center [54, 108] width 78 height 3
click at [33, 159] on p "El SAT revisa las declaraciones anuales para determinar los saldos a favor." at bounding box center [54, 159] width 78 height 3
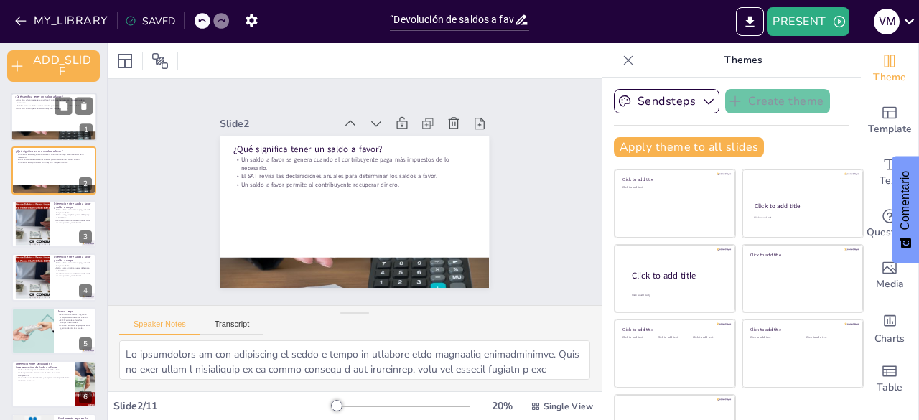
click at [32, 118] on div at bounding box center [54, 117] width 86 height 49
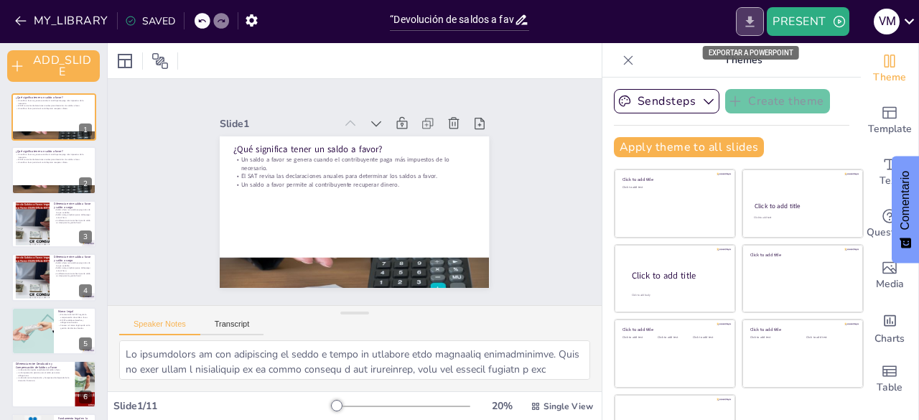
click at [750, 30] on button "EXPORT_TO_POWERPOINT" at bounding box center [750, 21] width 28 height 29
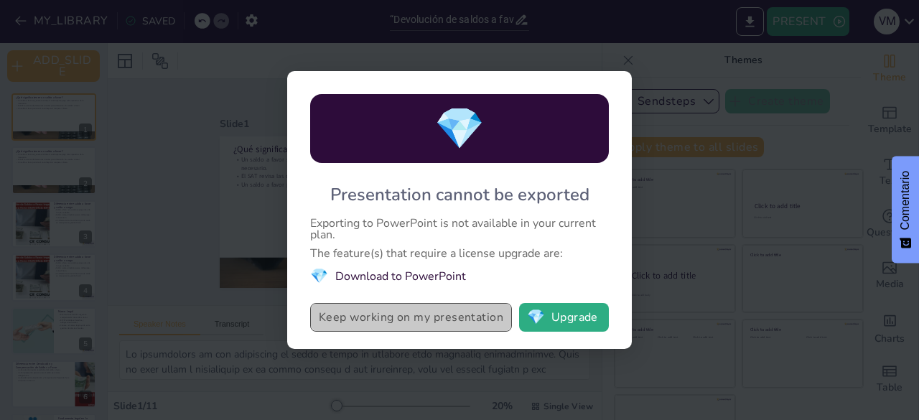
click at [452, 315] on button "Keep working on my presentation" at bounding box center [411, 317] width 202 height 29
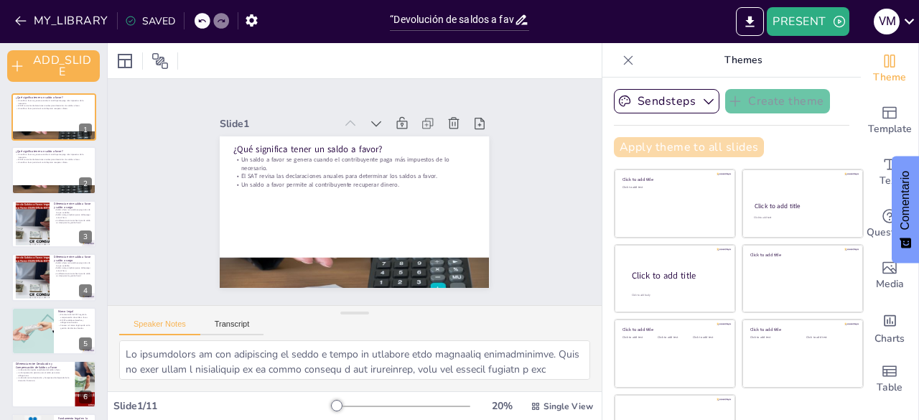
click at [640, 149] on button "Apply theme to all slides" at bounding box center [689, 147] width 150 height 20
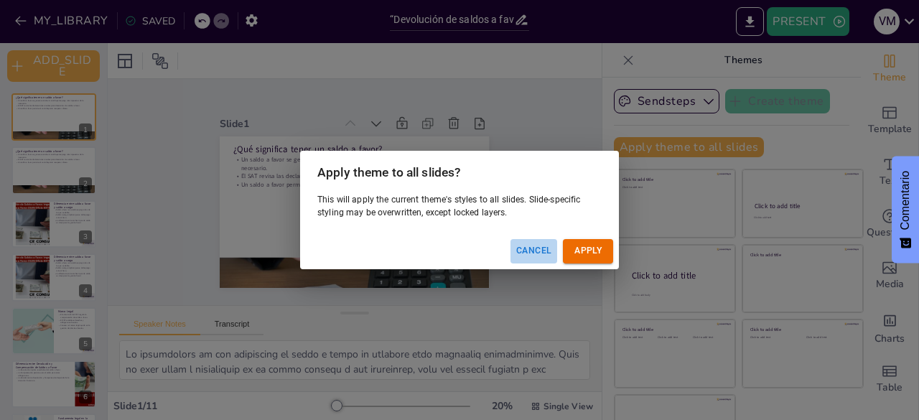
click at [537, 246] on button "Cancel" at bounding box center [533, 251] width 47 height 24
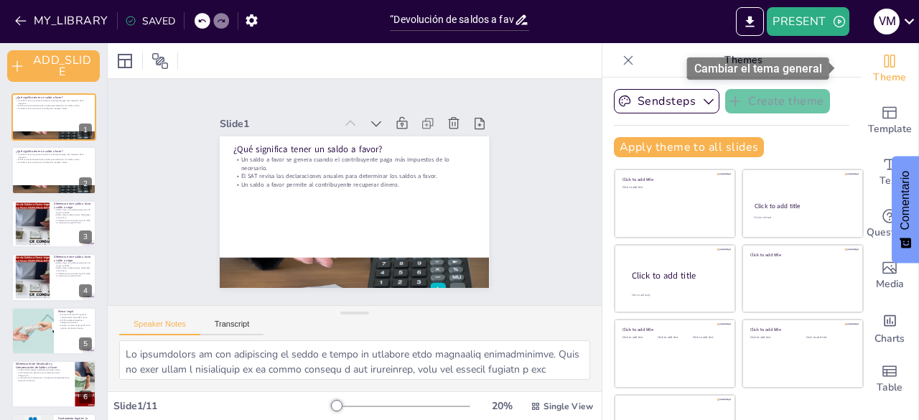
click at [884, 65] on icon "Change the overall theme" at bounding box center [889, 61] width 11 height 13
click at [810, 74] on font "Cambiar el tema general" at bounding box center [758, 69] width 128 height 14
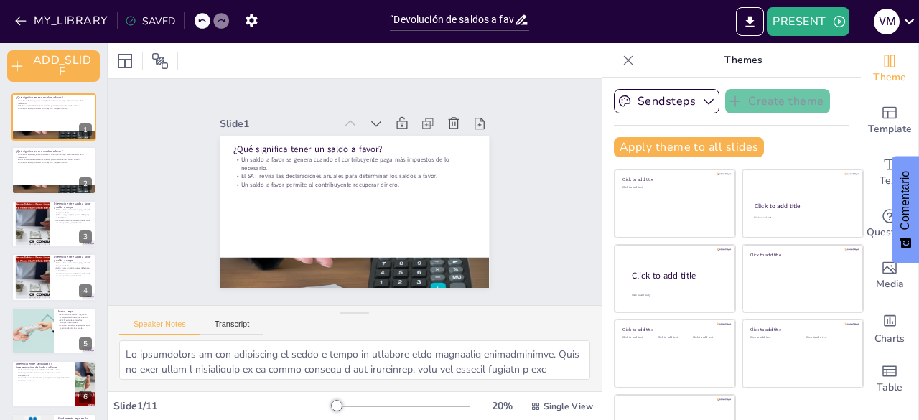
click at [640, 73] on p "Themes" at bounding box center [743, 60] width 207 height 34
click at [752, 20] on icon "EXPORT_TO_POWERPOINT" at bounding box center [750, 21] width 9 height 11
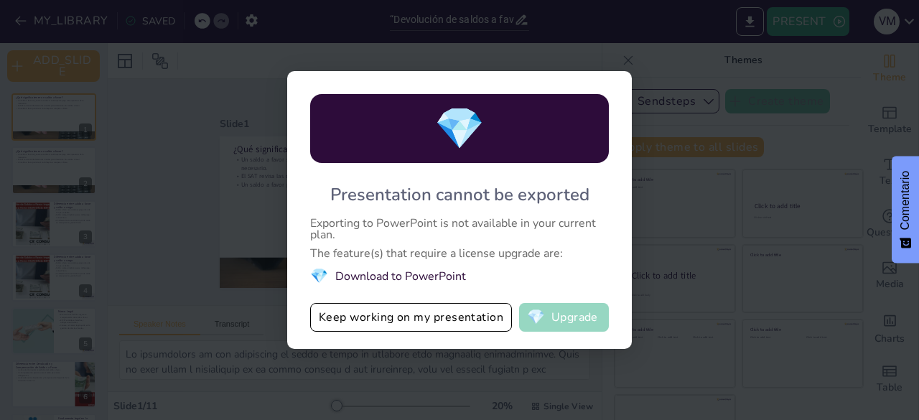
click at [551, 311] on button "💎 Upgrade" at bounding box center [564, 317] width 90 height 29
